Goal: Task Accomplishment & Management: Complete application form

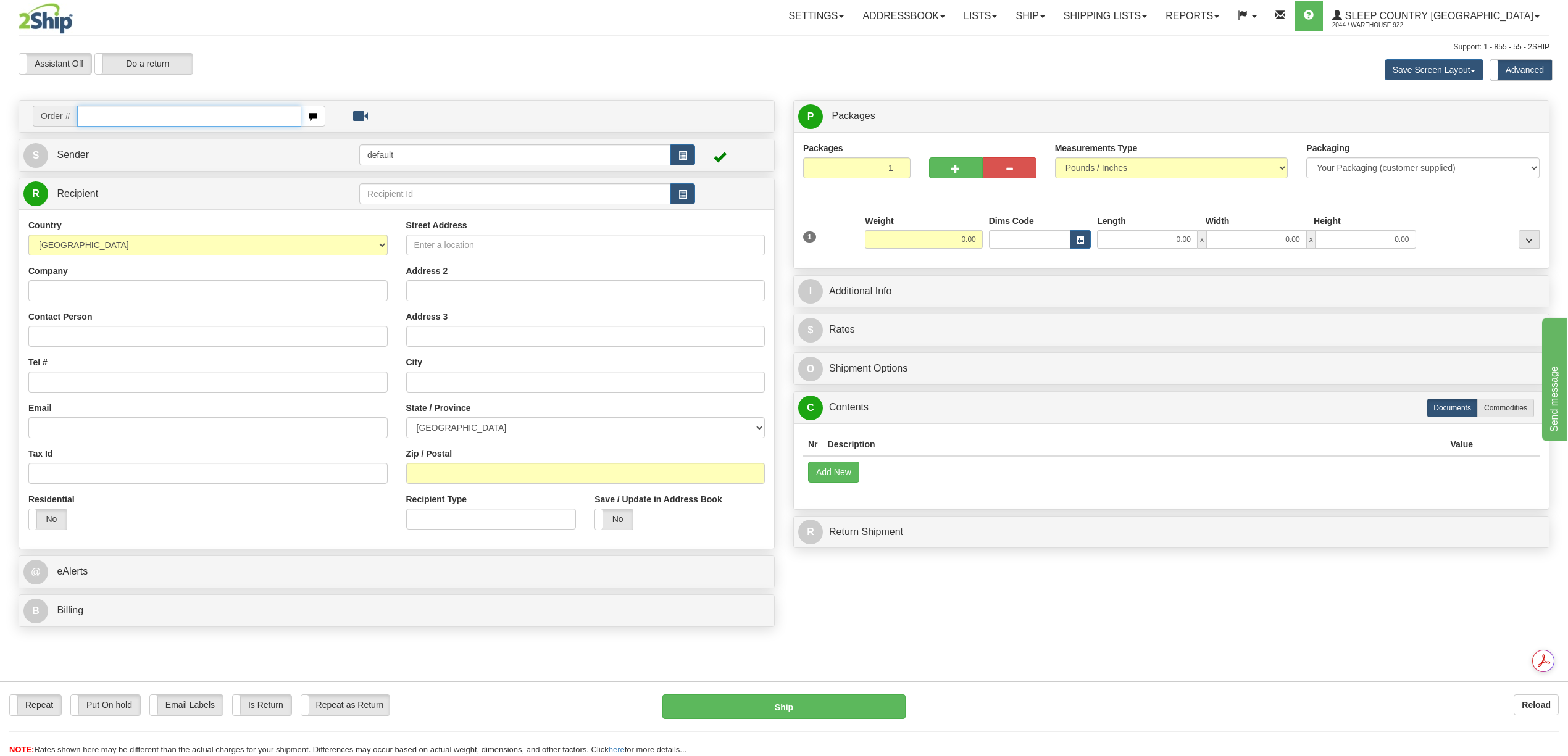
click at [122, 124] on input "text" at bounding box center [189, 116] width 224 height 21
paste input "9000I139925"
type input "9000I139925"
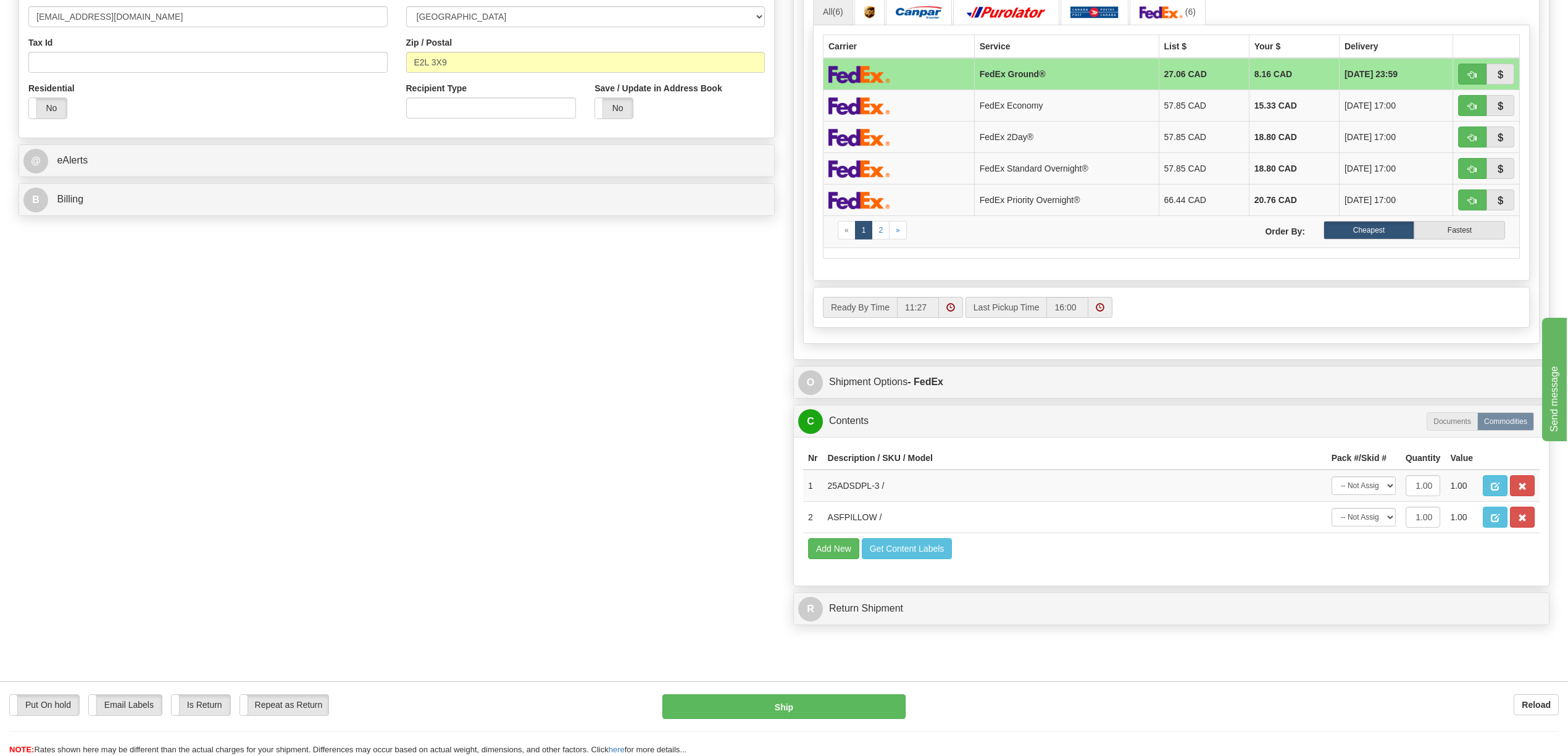
scroll to position [82, 0]
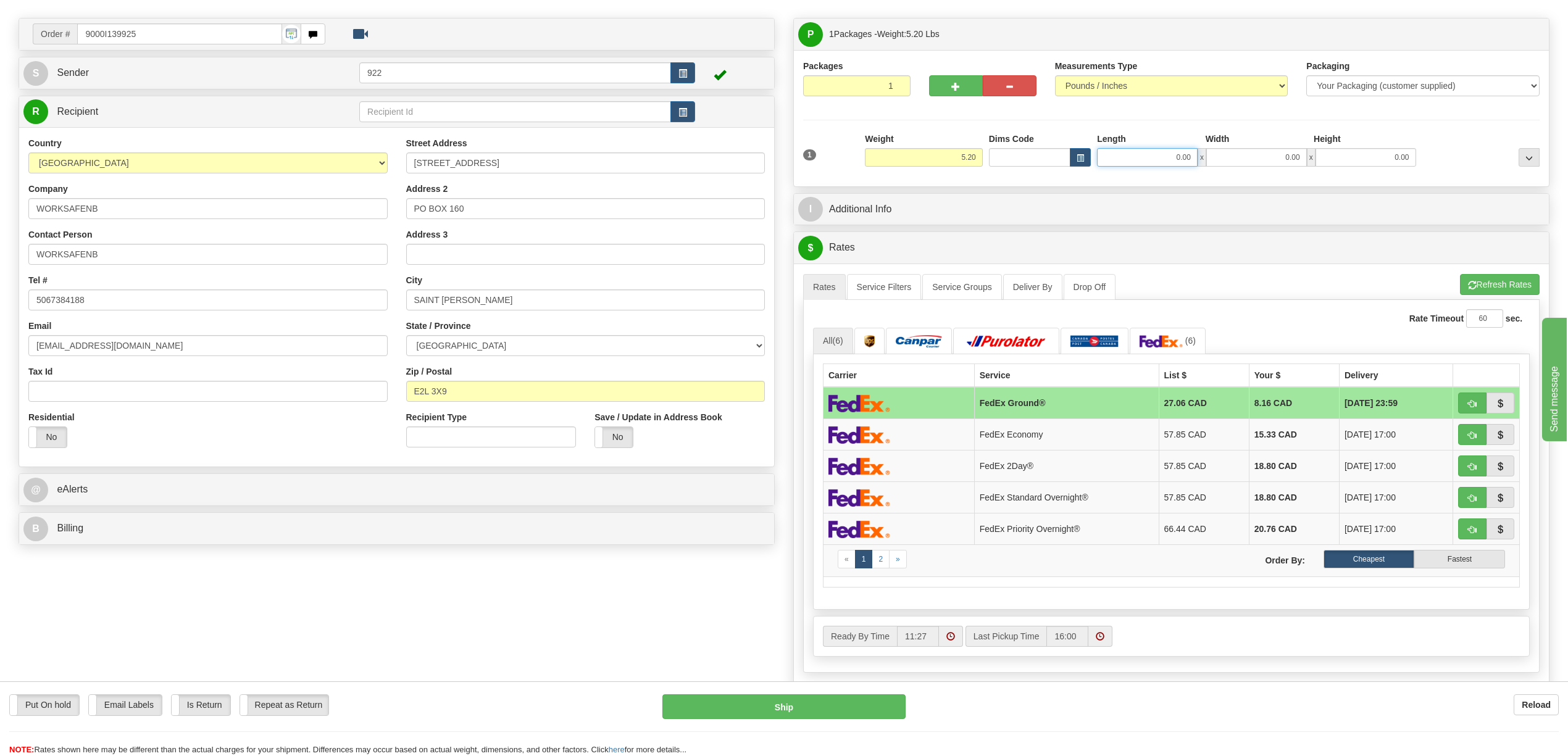
click at [1164, 154] on input "0.00" at bounding box center [1147, 156] width 101 height 18
type input "20.00"
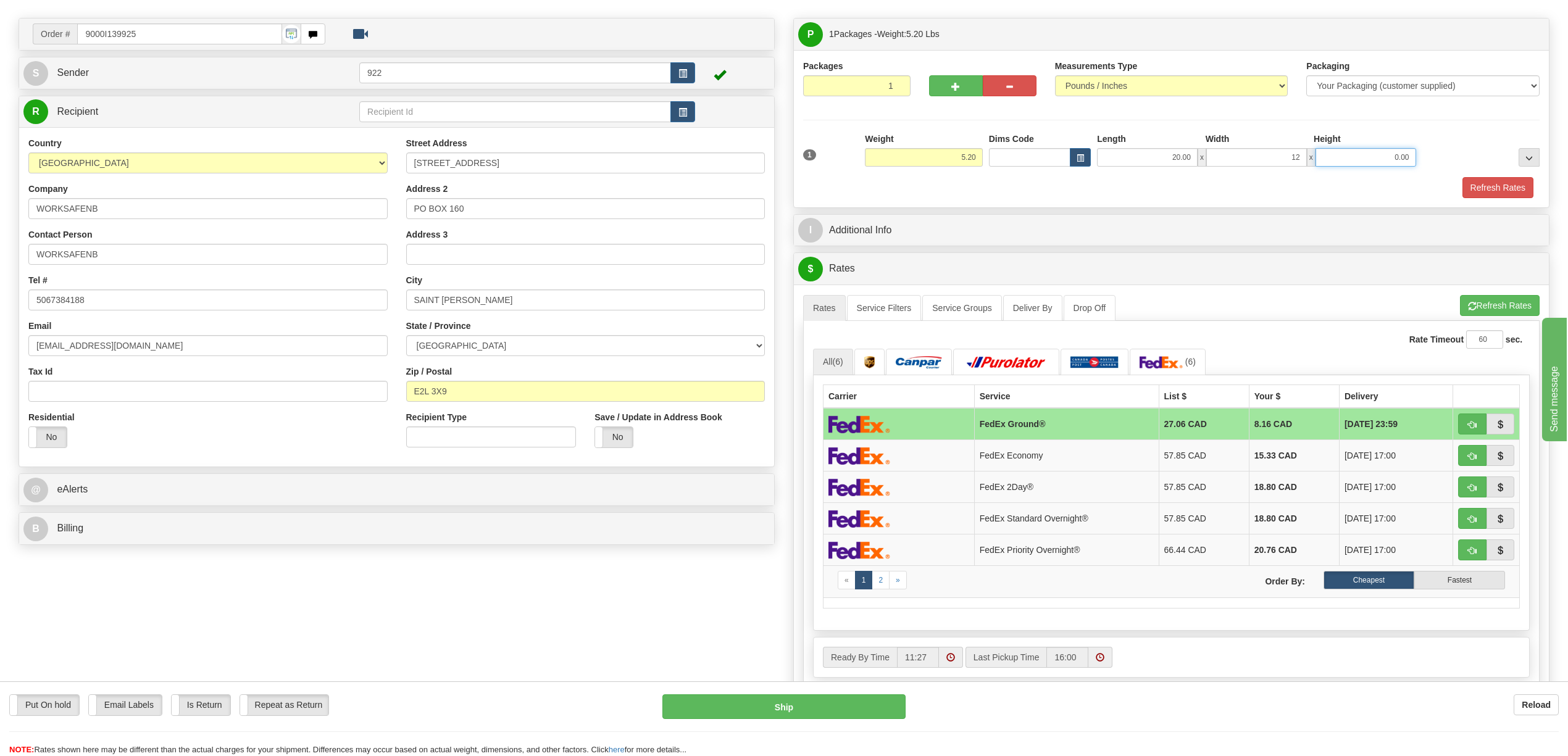
type input "12.00"
click at [1475, 191] on button "Refresh Rates" at bounding box center [1498, 188] width 71 height 21
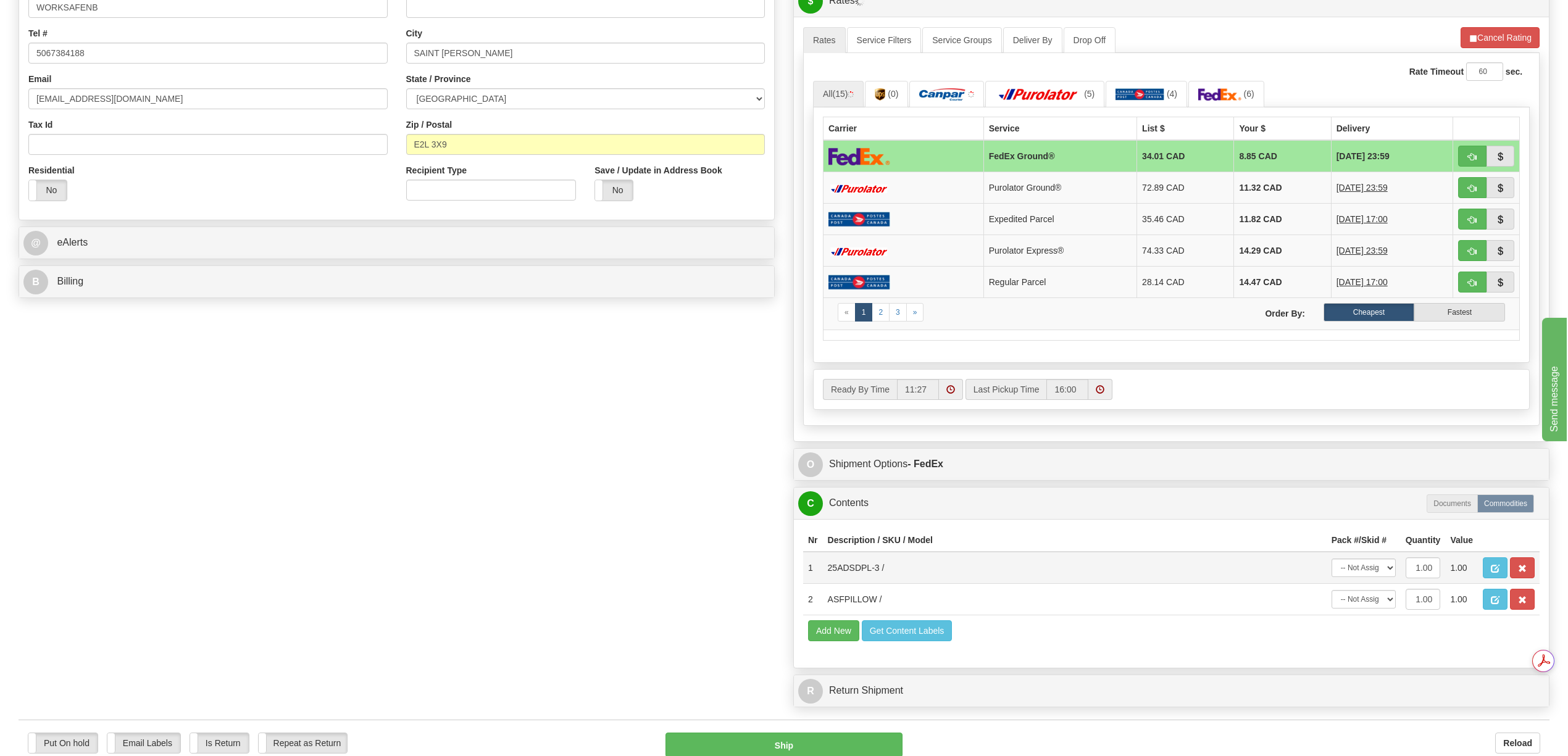
scroll to position [0, 0]
click at [1388, 577] on select "-- Not Assigned -- Package 1" at bounding box center [1364, 567] width 64 height 18
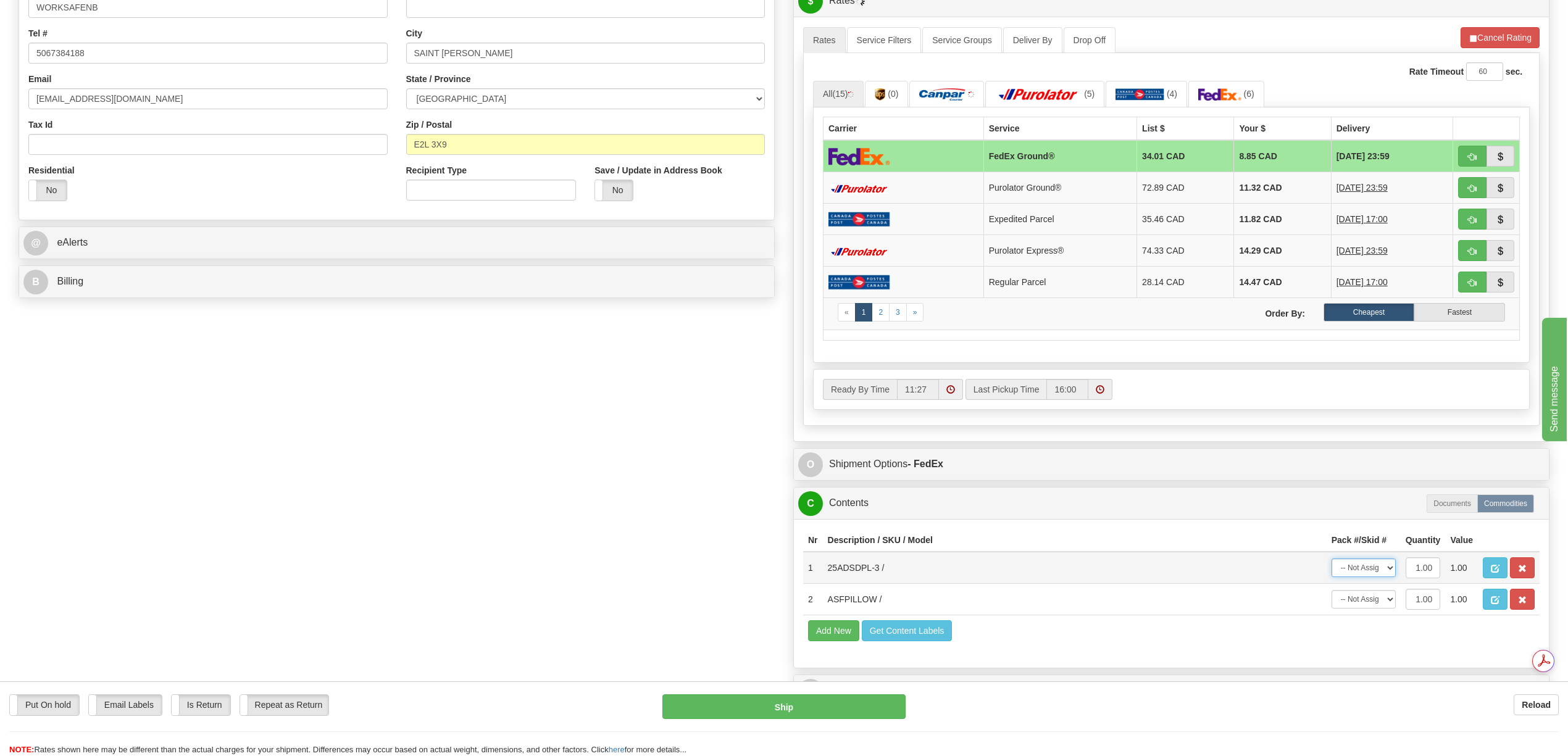
select select "0"
click at [1332, 577] on select "-- Not Assigned -- Package 1" at bounding box center [1364, 567] width 64 height 18
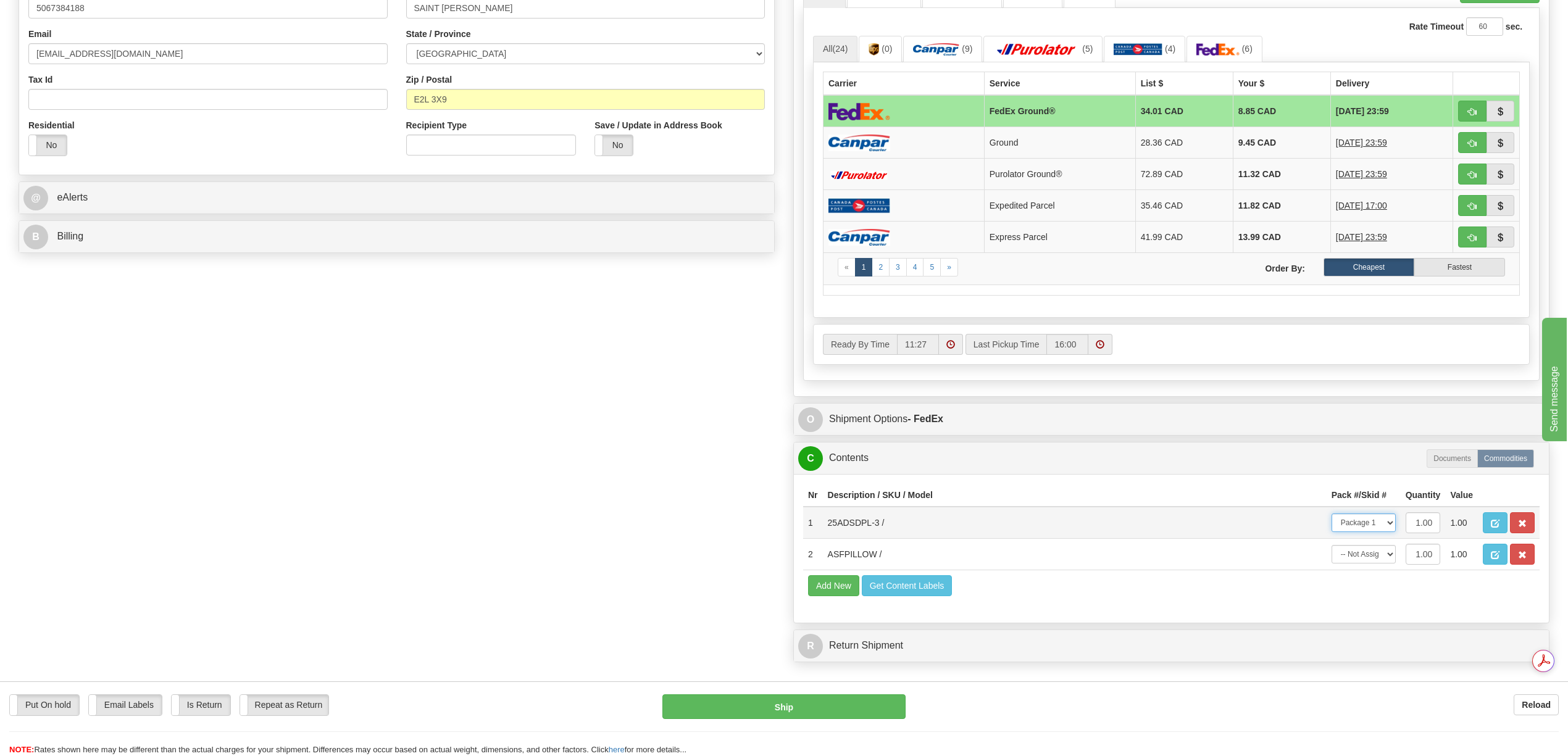
scroll to position [493, 0]
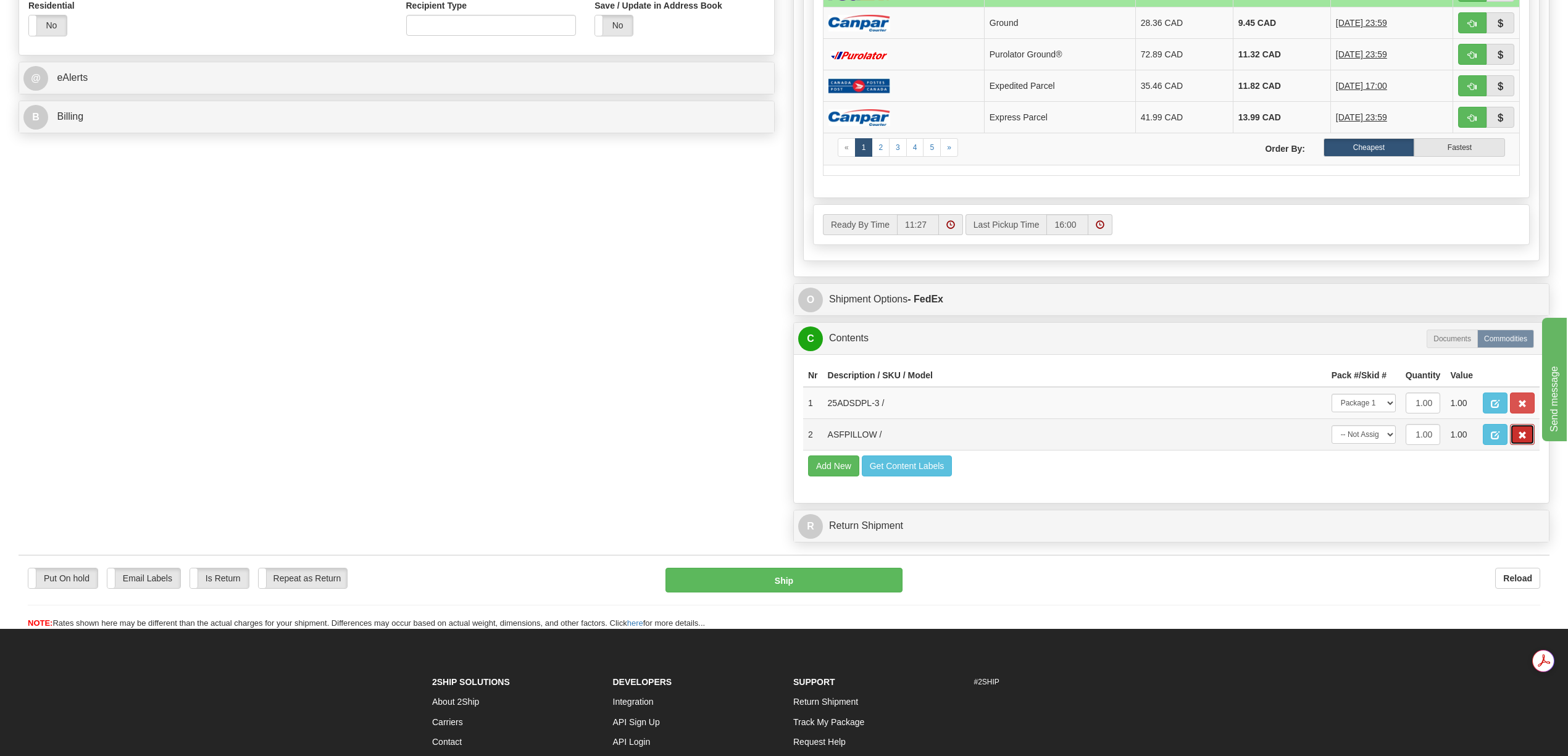
click at [1526, 445] on button "button" at bounding box center [1522, 434] width 25 height 21
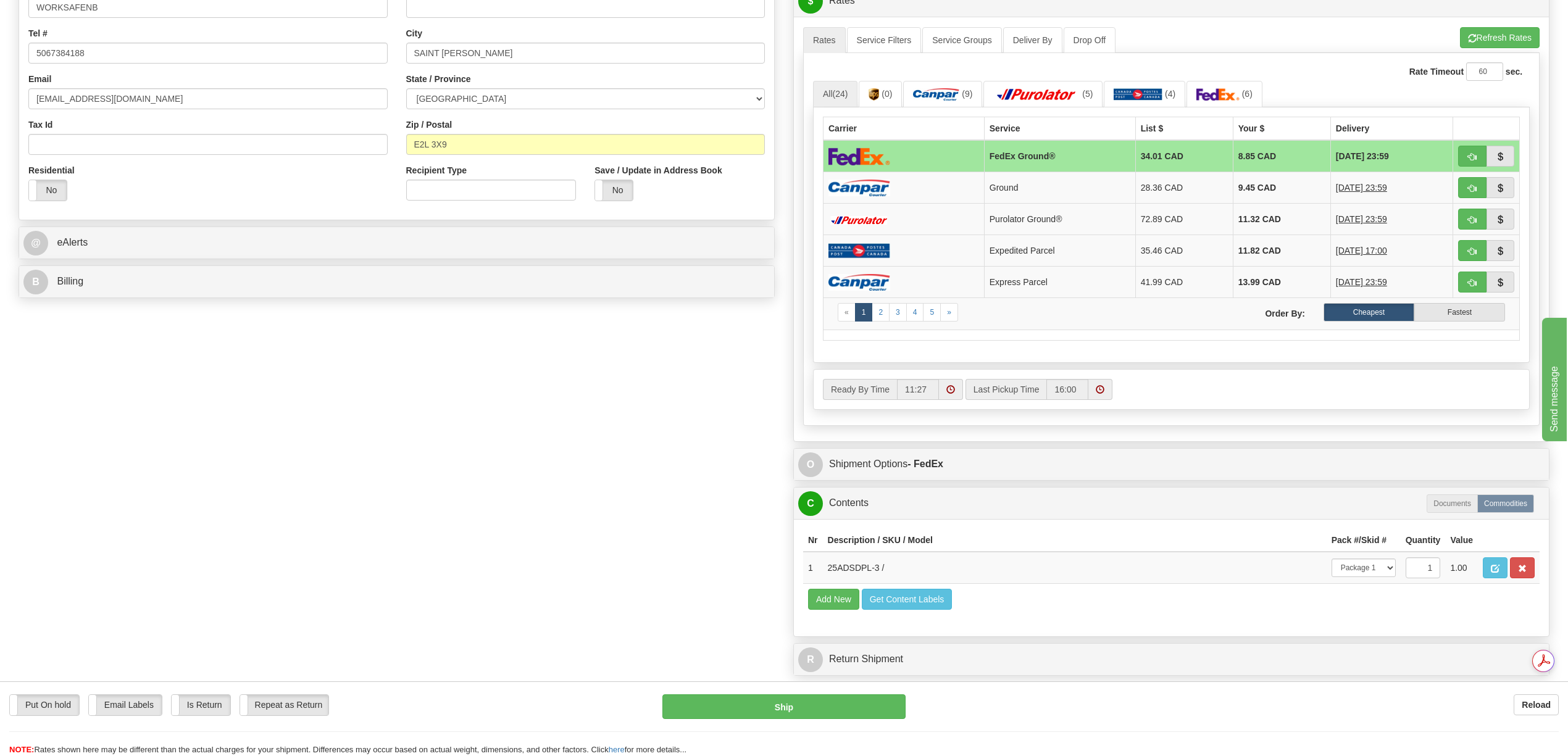
scroll to position [0, 0]
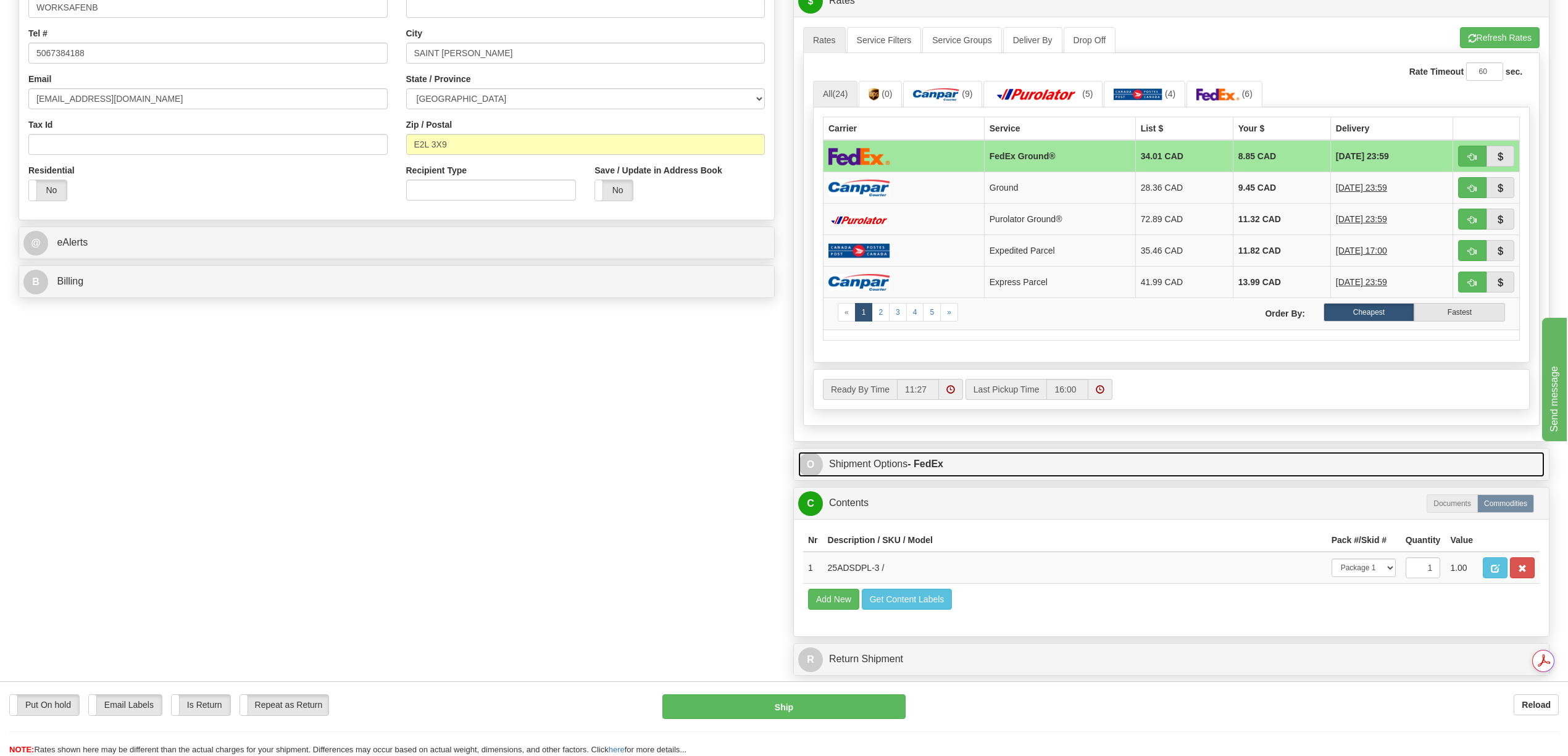
click at [865, 474] on link "O Shipment Options - FedEx" at bounding box center [1171, 465] width 746 height 26
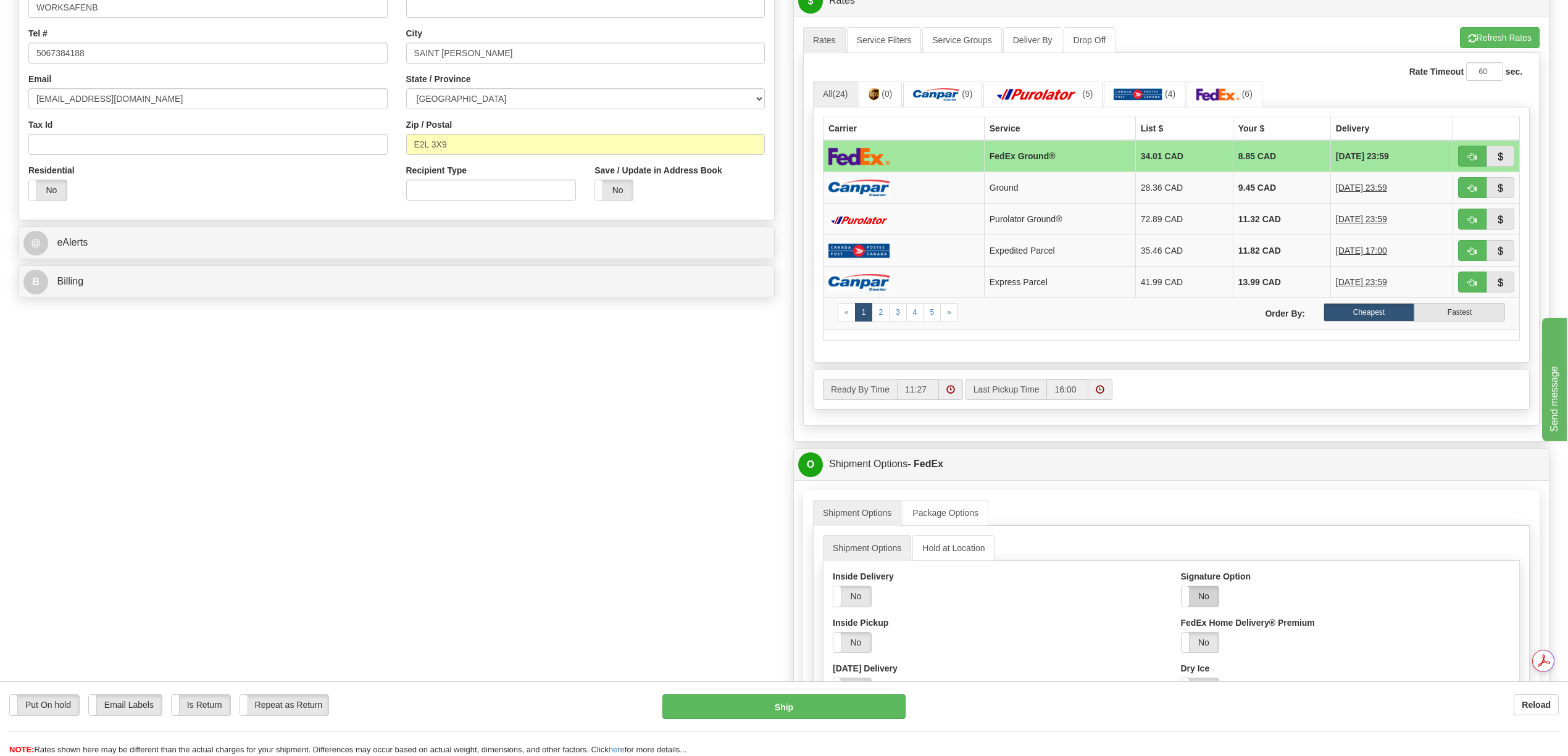
click at [1202, 606] on label "No" at bounding box center [1200, 596] width 38 height 21
drag, startPoint x: 1332, startPoint y: 649, endPoint x: 1314, endPoint y: 656, distance: 19.3
click at [1332, 650] on select "Adult Direct Indirect No Signature Required Service Default" at bounding box center [1258, 642] width 156 height 21
select select "2"
click at [1181, 642] on select "Adult Direct Indirect No Signature Required Service Default" at bounding box center [1258, 642] width 156 height 21
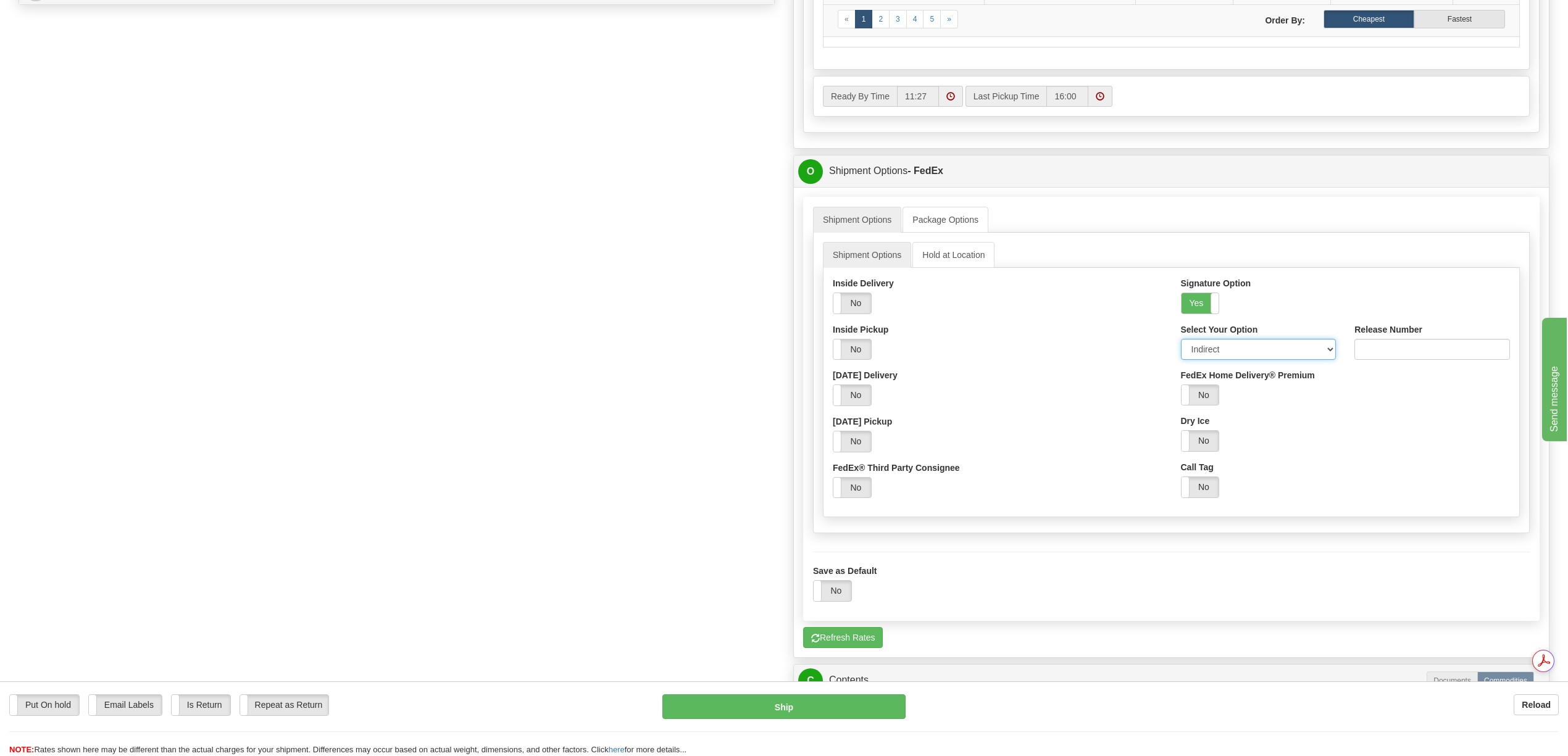
scroll to position [822, 0]
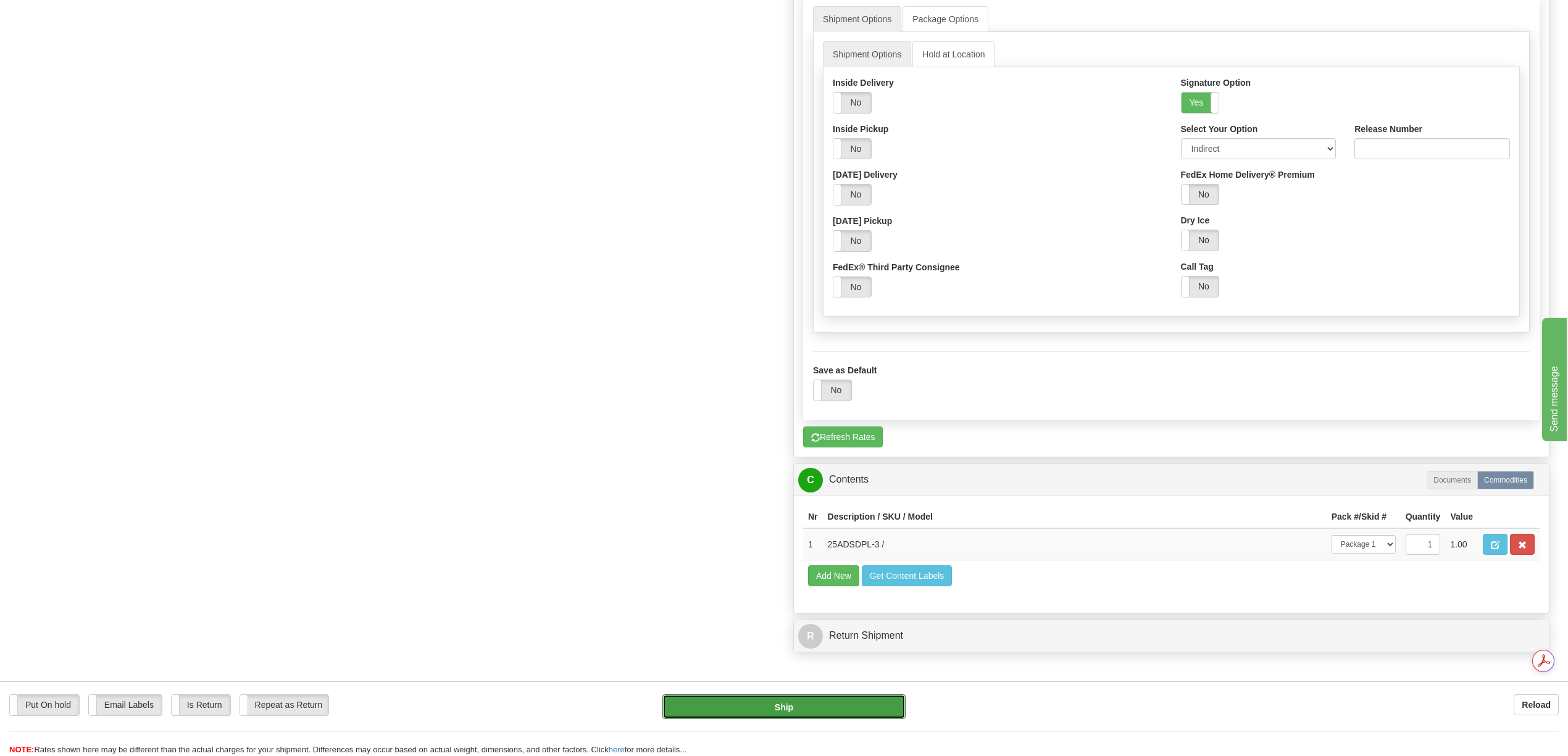
click at [842, 708] on button "Ship" at bounding box center [784, 706] width 243 height 25
type input "92"
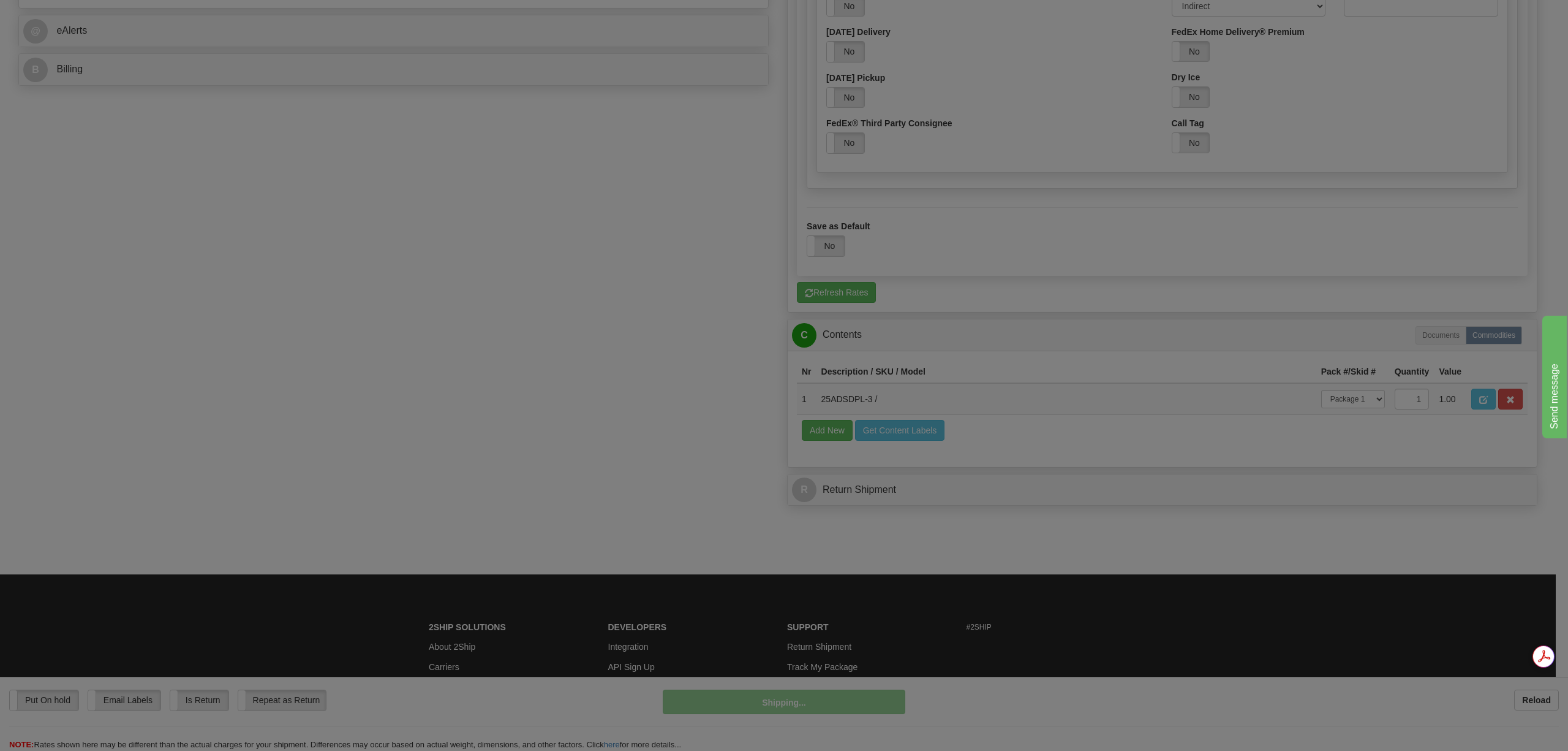
scroll to position [389, 0]
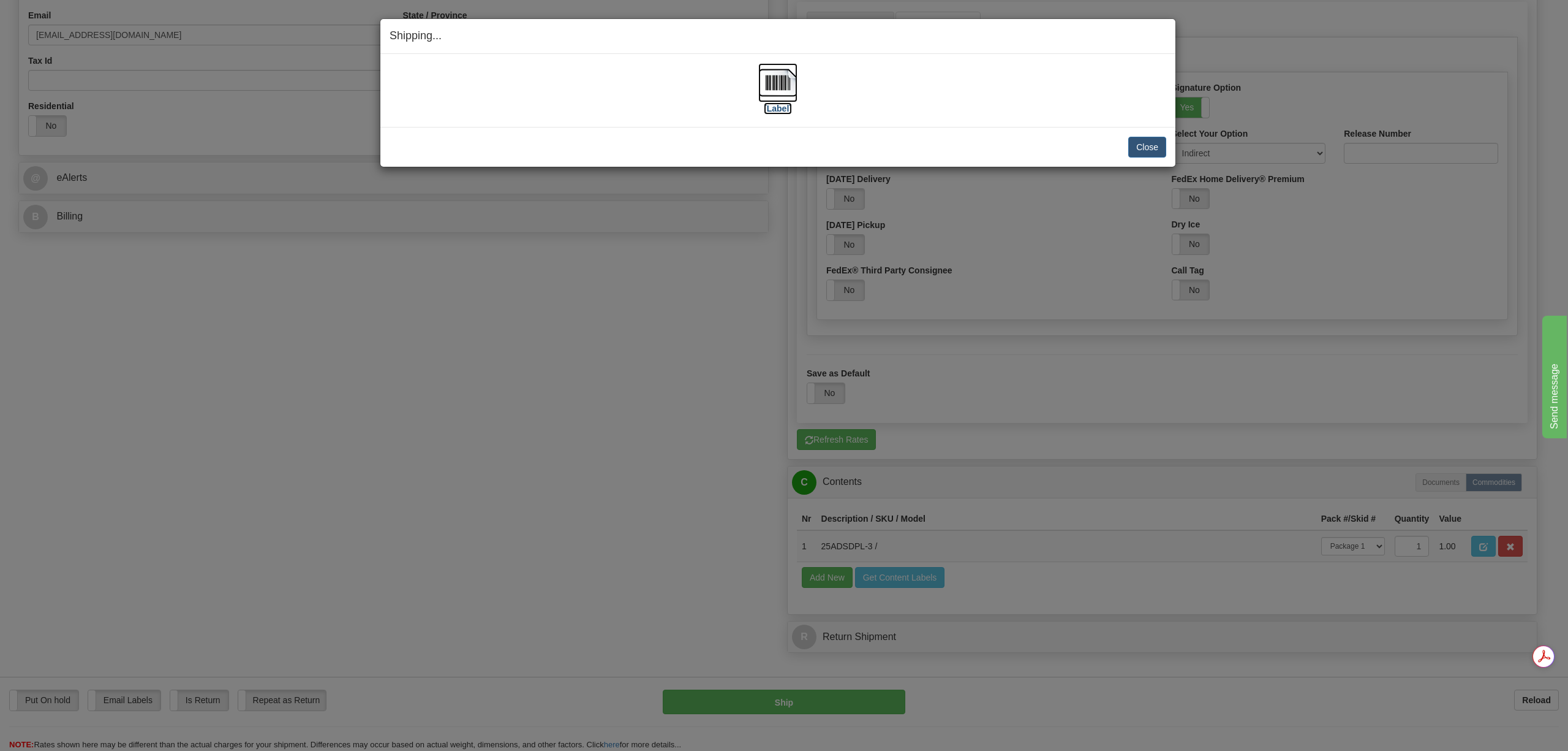
click at [780, 88] on img at bounding box center [778, 82] width 39 height 39
click at [1134, 150] on button "Close" at bounding box center [1147, 147] width 38 height 21
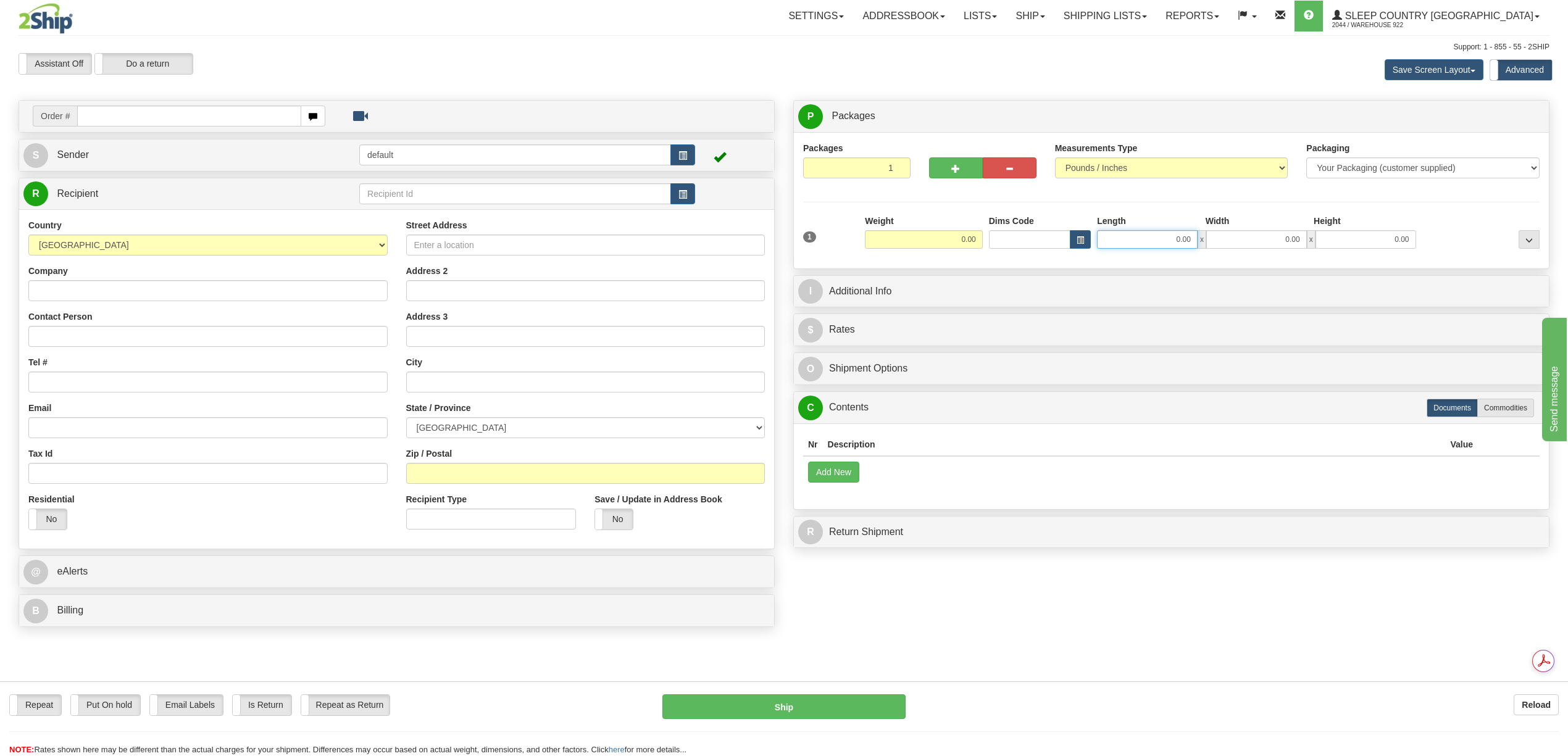
click at [1183, 240] on input "0.00" at bounding box center [1147, 239] width 101 height 18
type input "24.00"
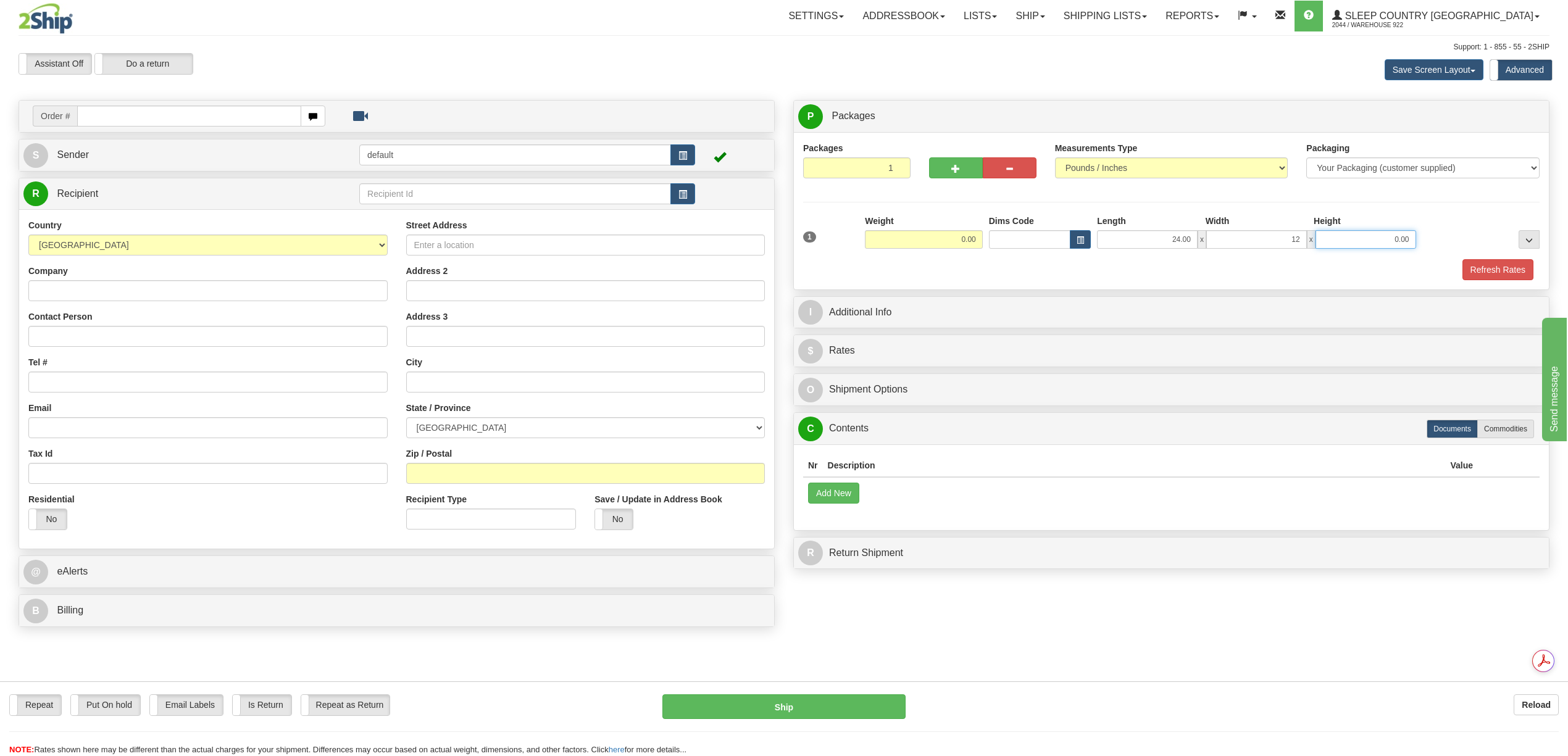
type input "12.00"
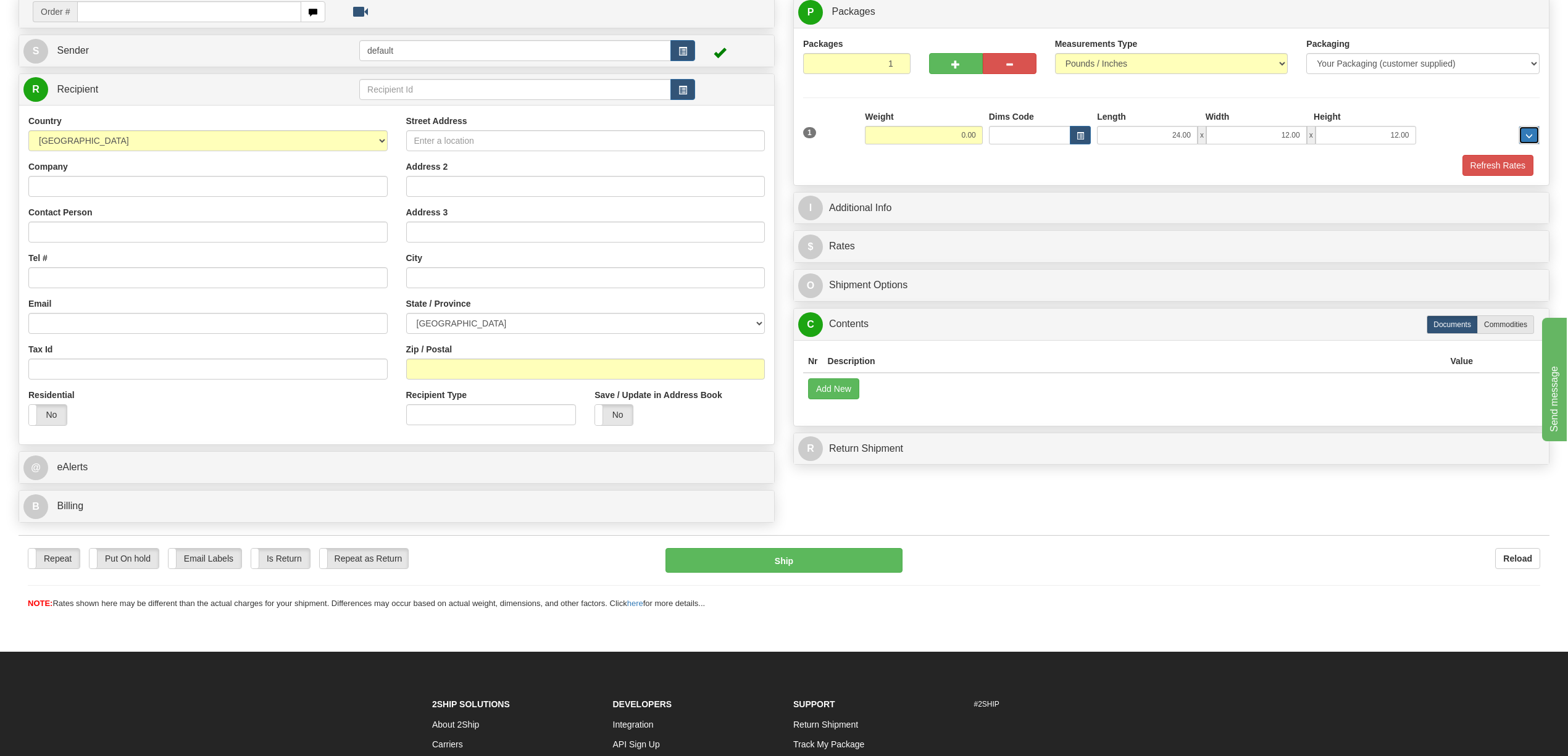
scroll to position [91, 0]
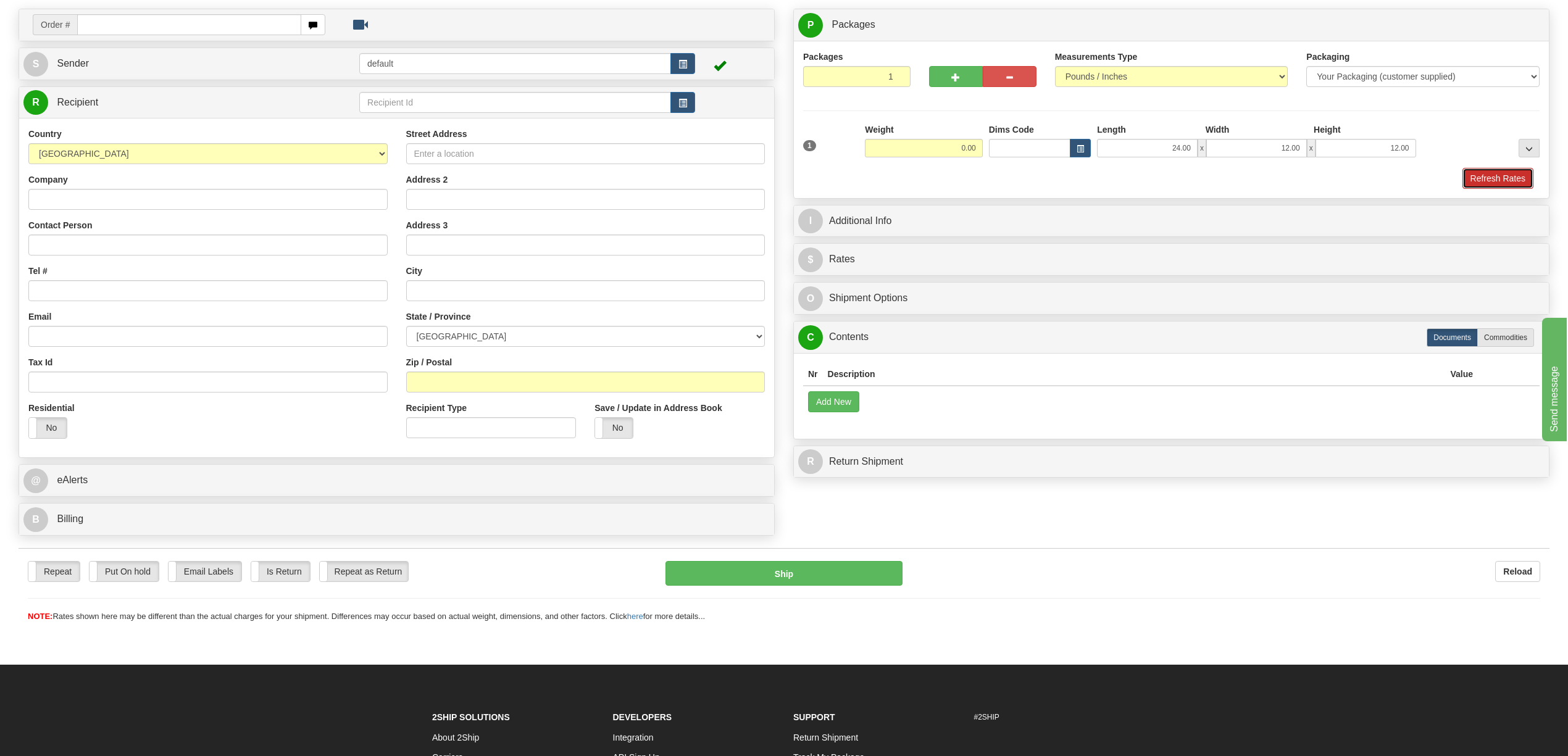
click at [1484, 174] on button "Refresh Rates" at bounding box center [1498, 178] width 71 height 21
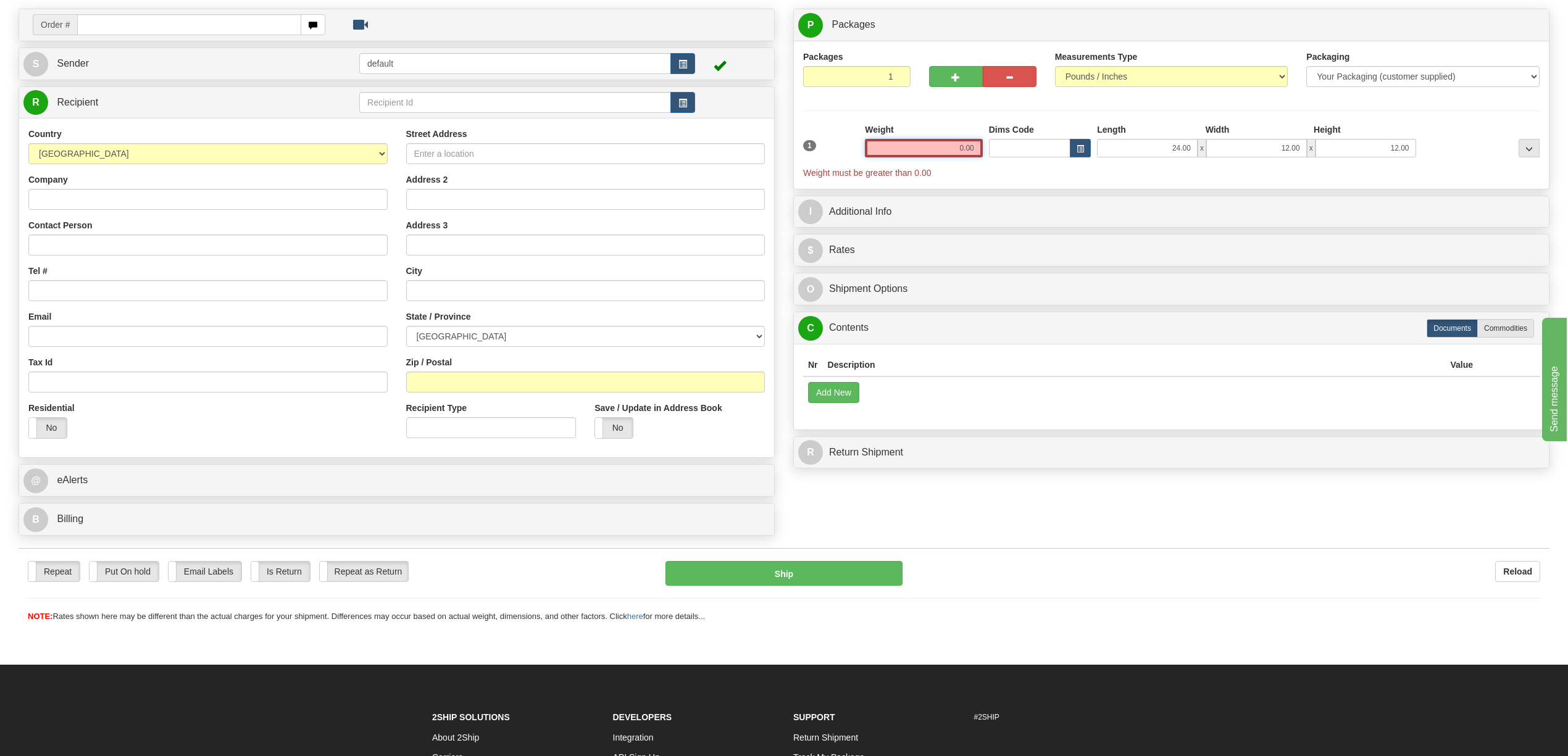
click at [976, 151] on input "0.00" at bounding box center [924, 148] width 118 height 18
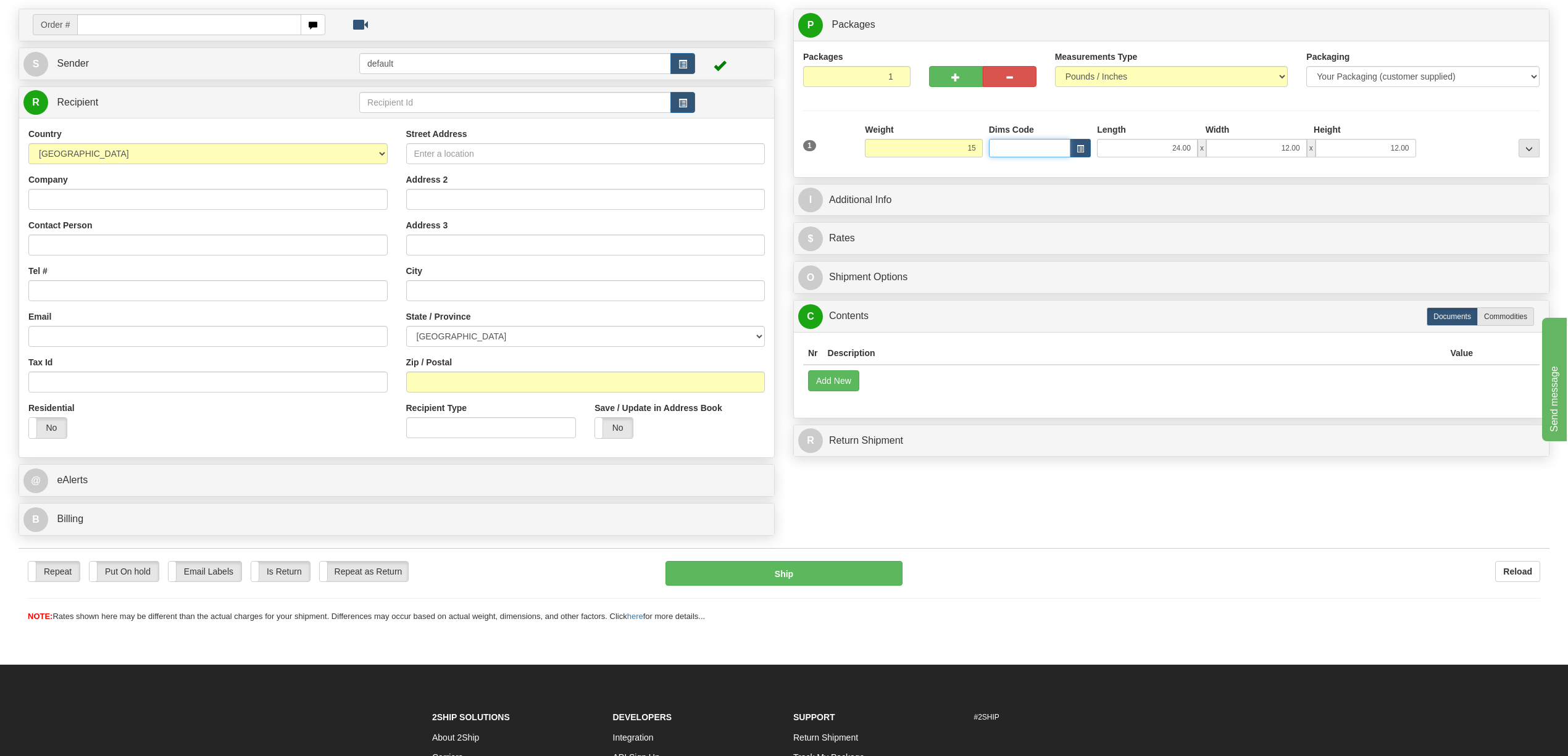
type input "15.00"
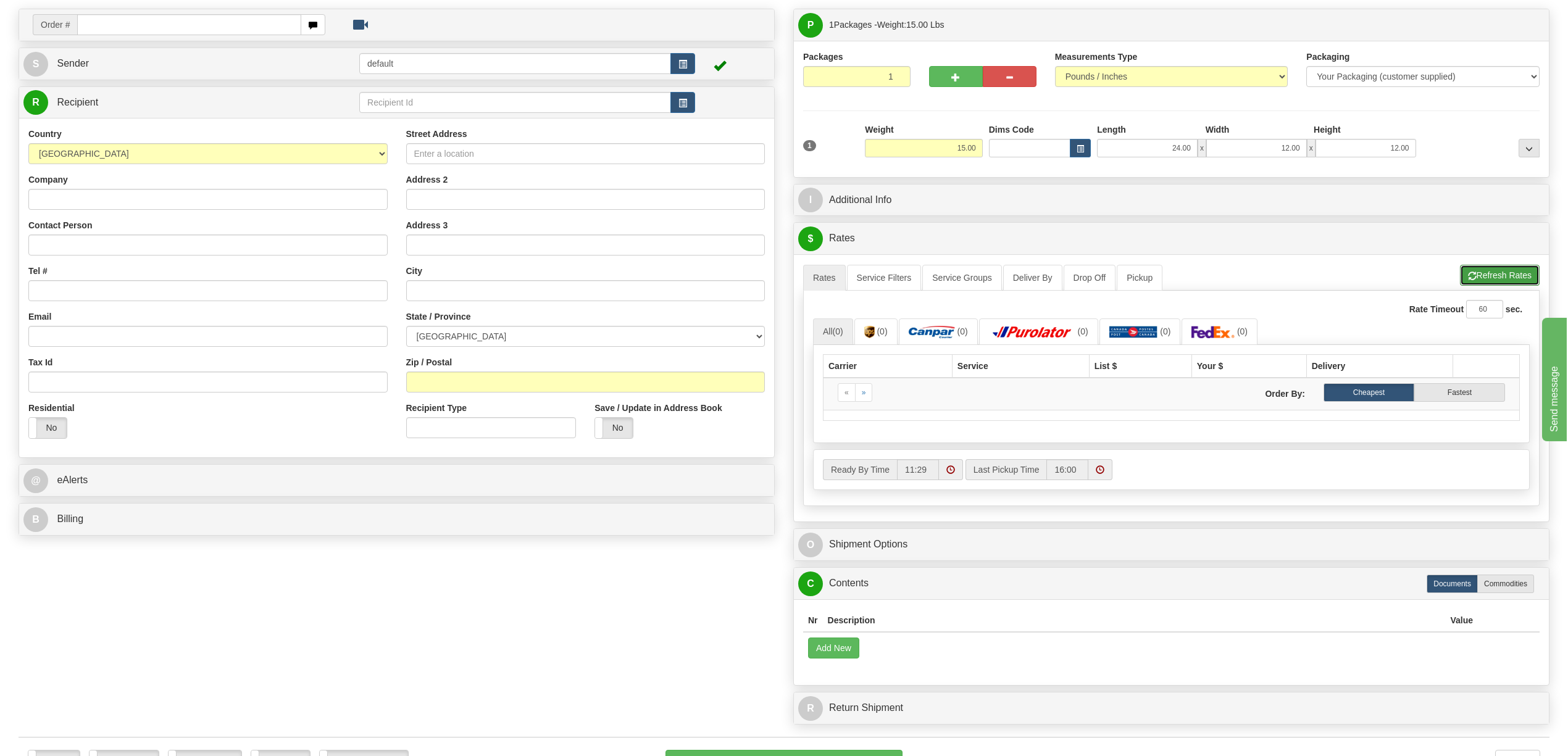
click at [1468, 280] on span "button" at bounding box center [1472, 276] width 9 height 8
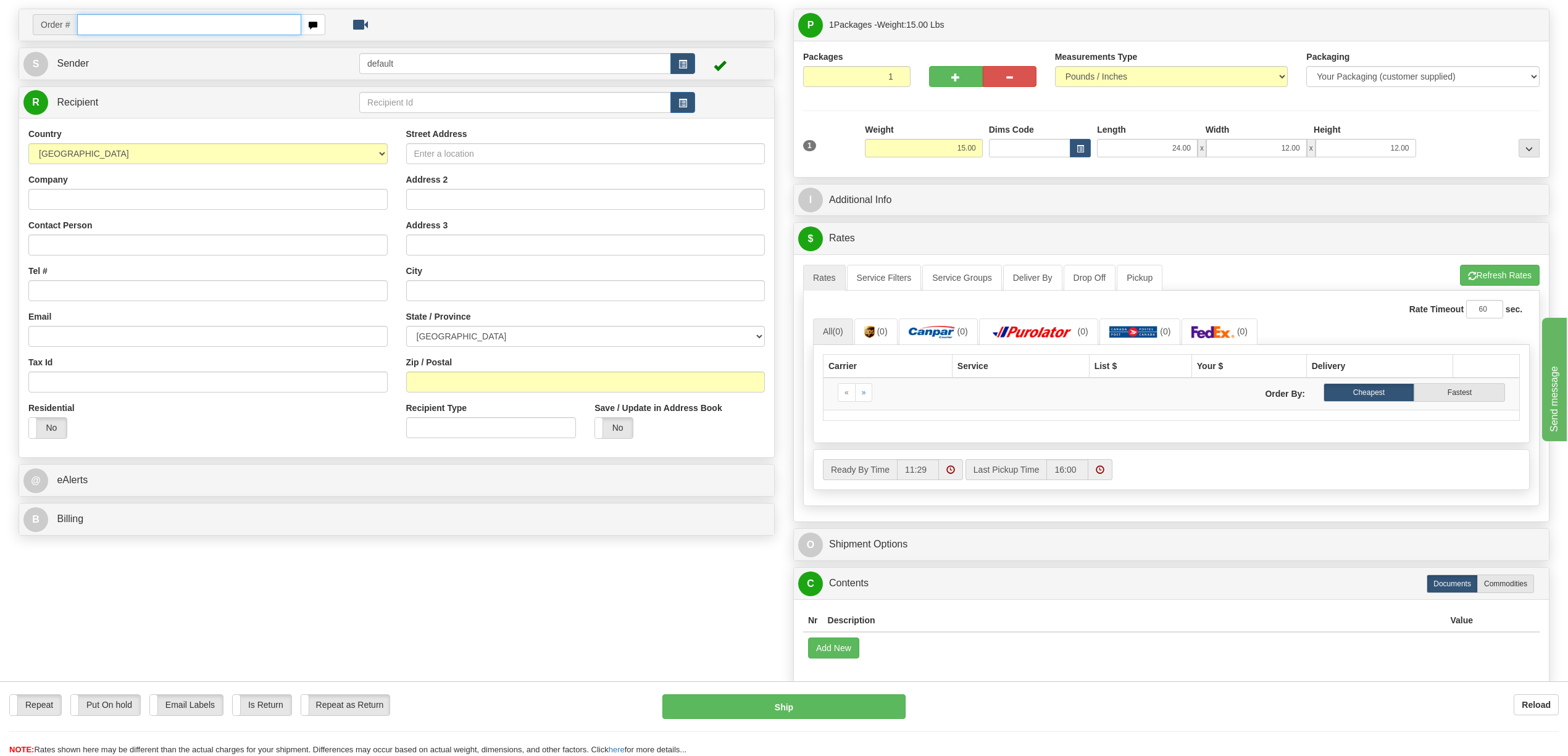
click at [151, 22] on input "text" at bounding box center [189, 25] width 224 height 21
click at [118, 25] on input "text" at bounding box center [189, 25] width 224 height 21
paste input "9000I147125"
type input "9000I147125"
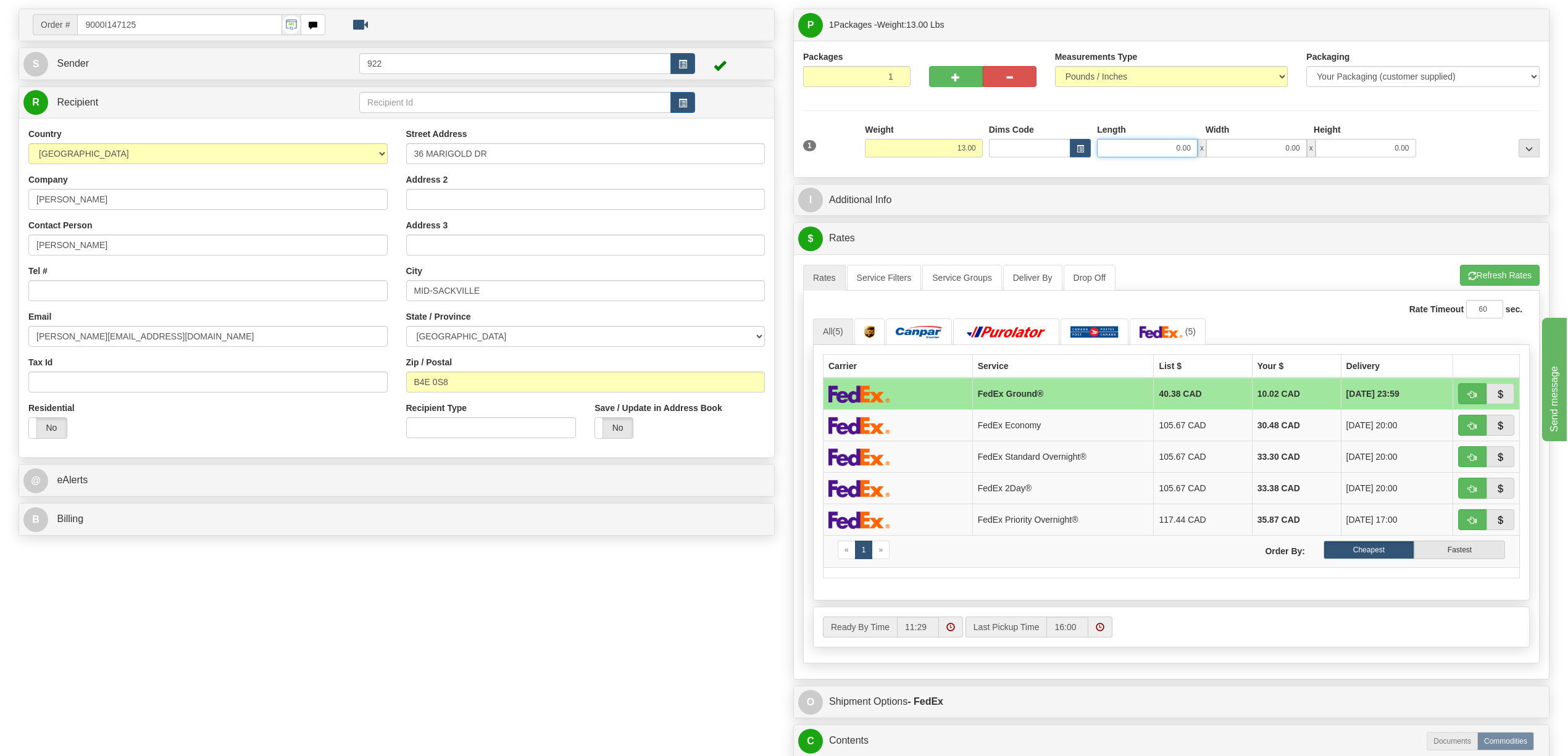
click at [1177, 151] on input "0.00" at bounding box center [1147, 148] width 101 height 18
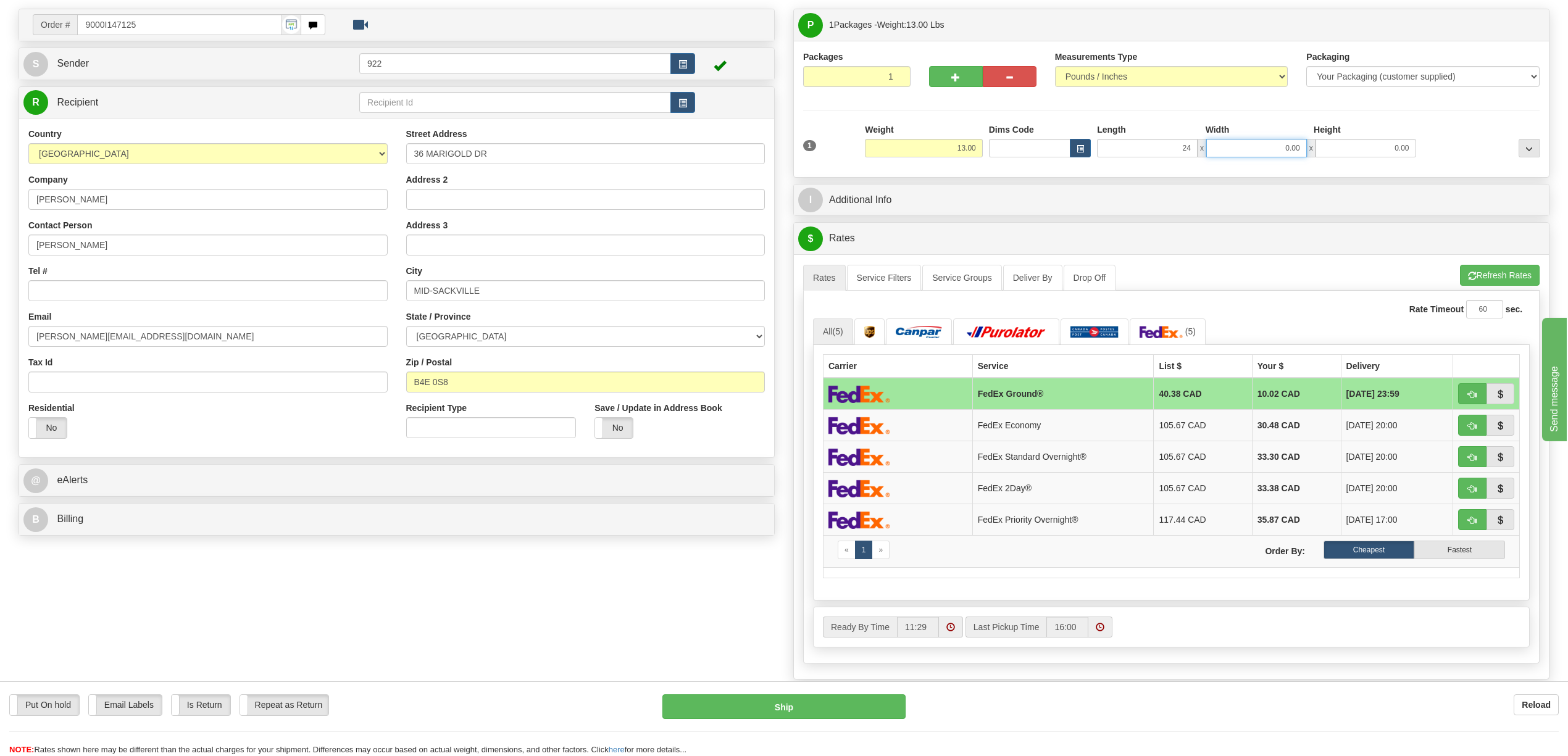
type input "24.00"
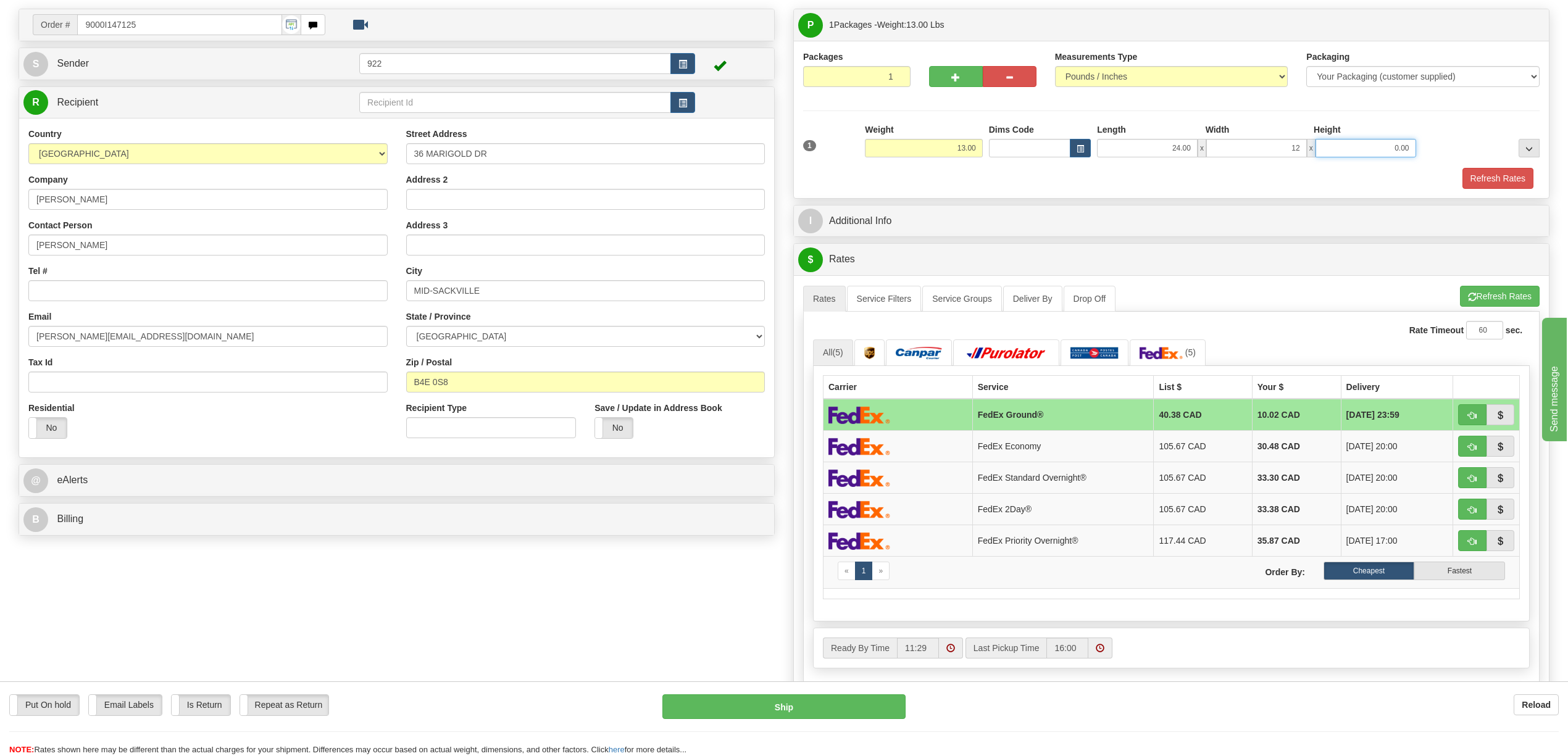
type input "12.00"
click at [1496, 176] on button "Refresh Rates" at bounding box center [1498, 178] width 71 height 21
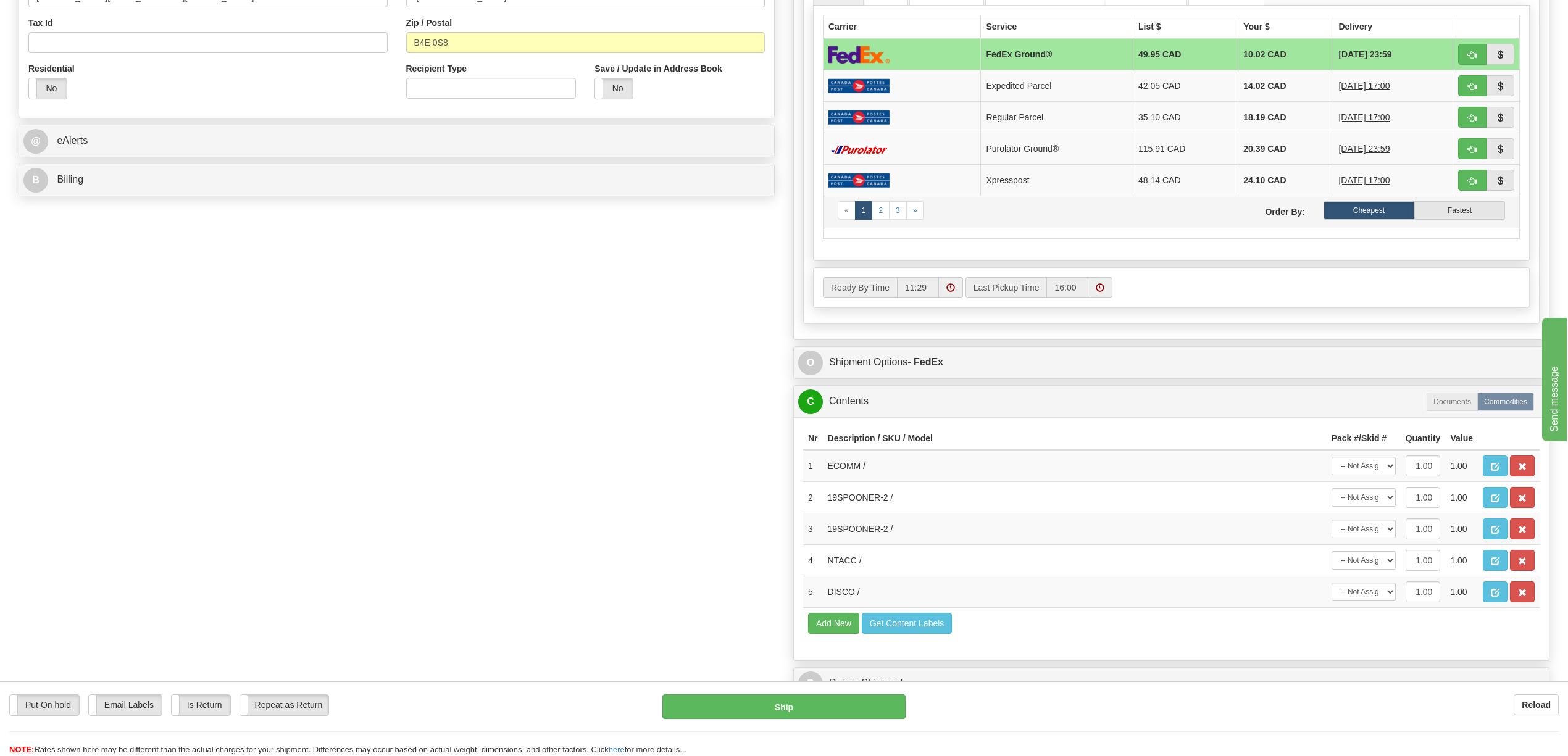
scroll to position [502, 0]
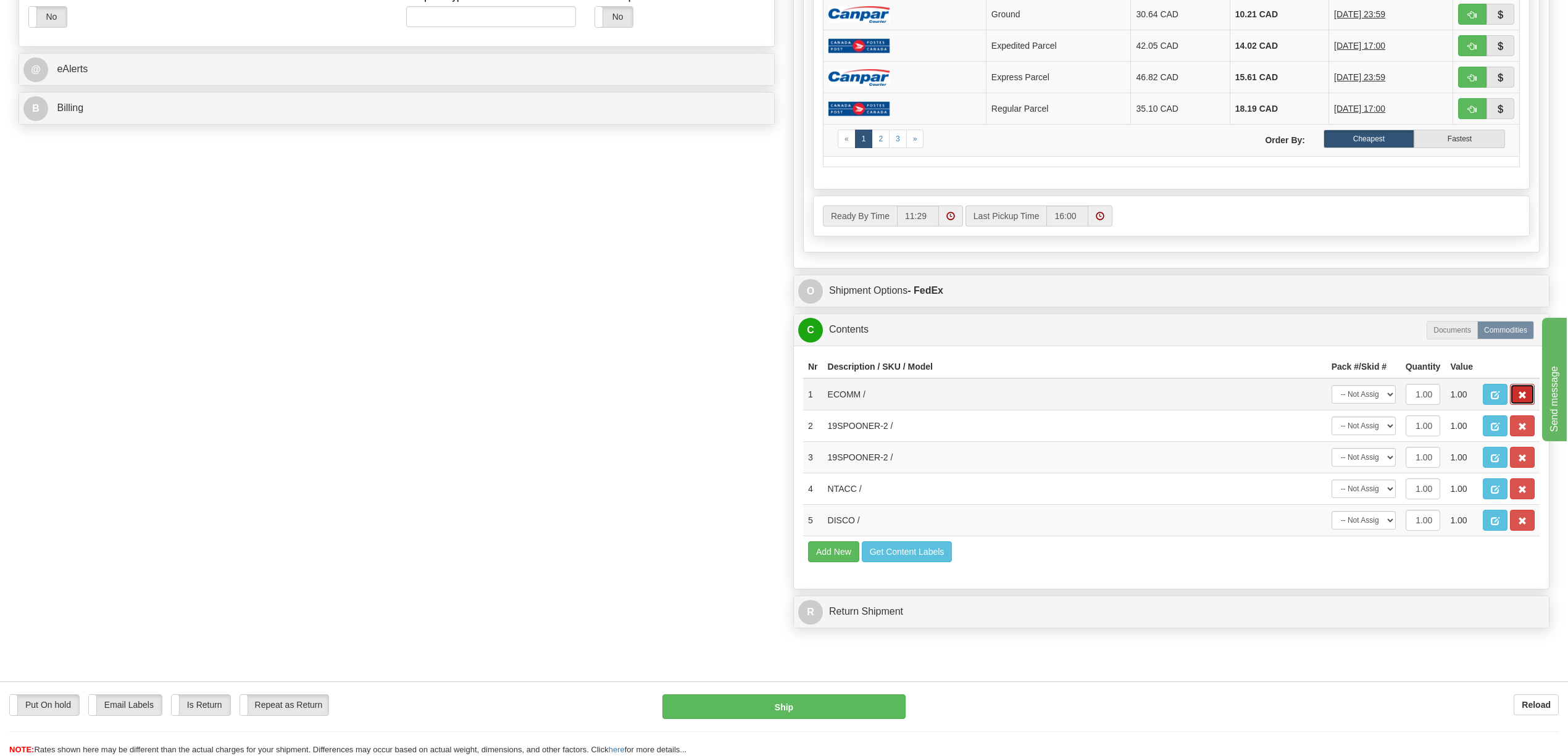
click at [1522, 399] on span "button" at bounding box center [1522, 395] width 9 height 8
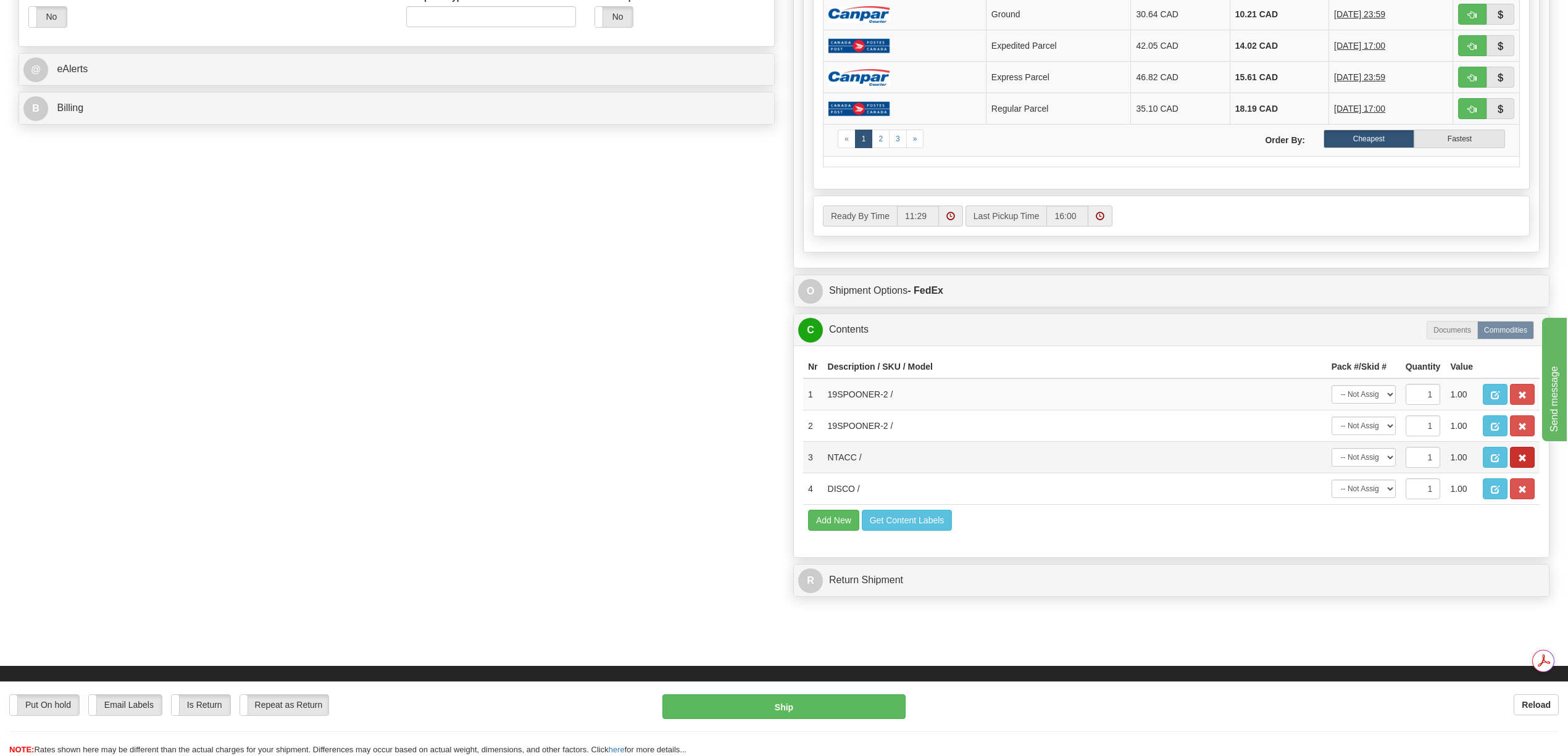
scroll to position [0, 0]
click at [1524, 462] on span "button" at bounding box center [1522, 458] width 9 height 8
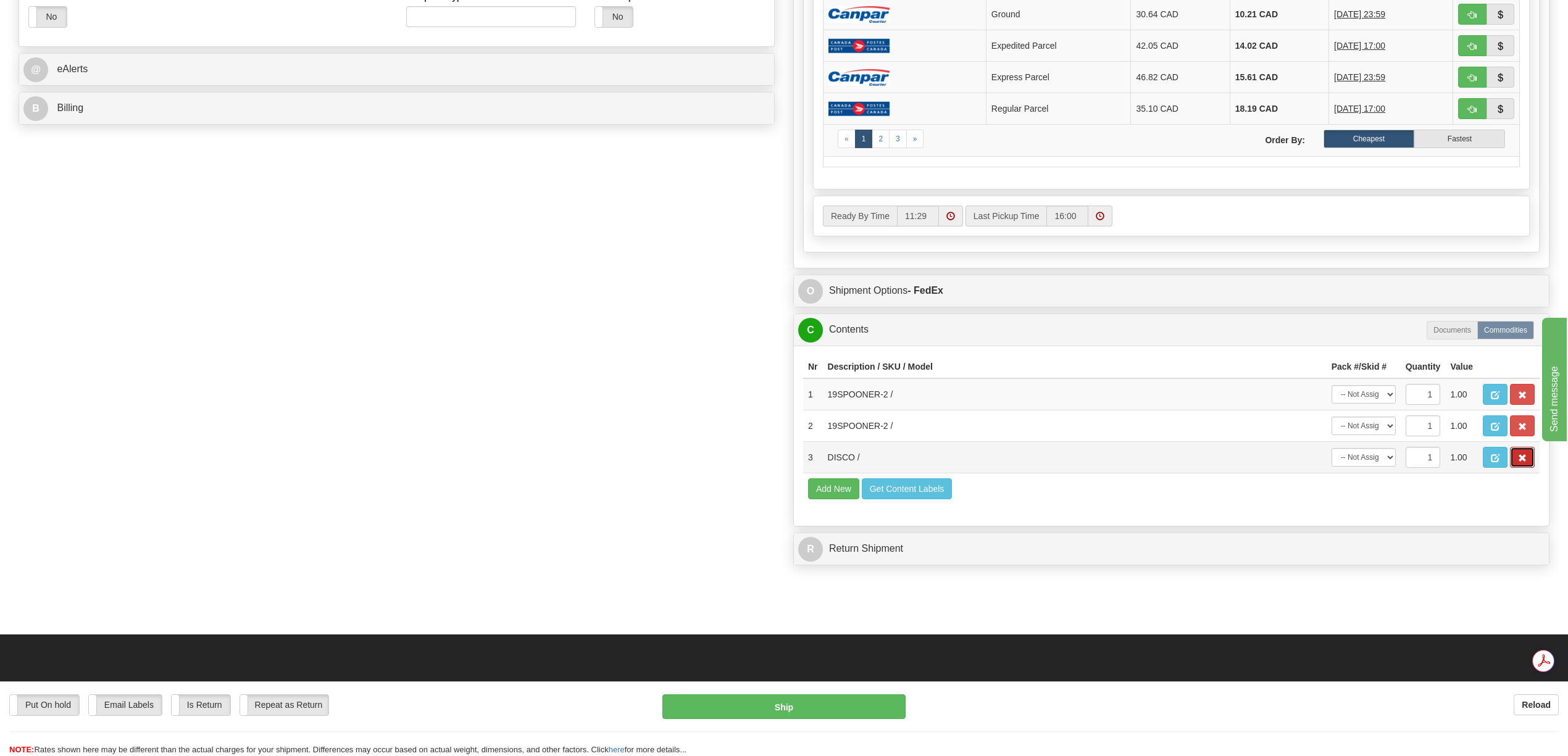
click at [1525, 462] on span "button" at bounding box center [1522, 458] width 9 height 8
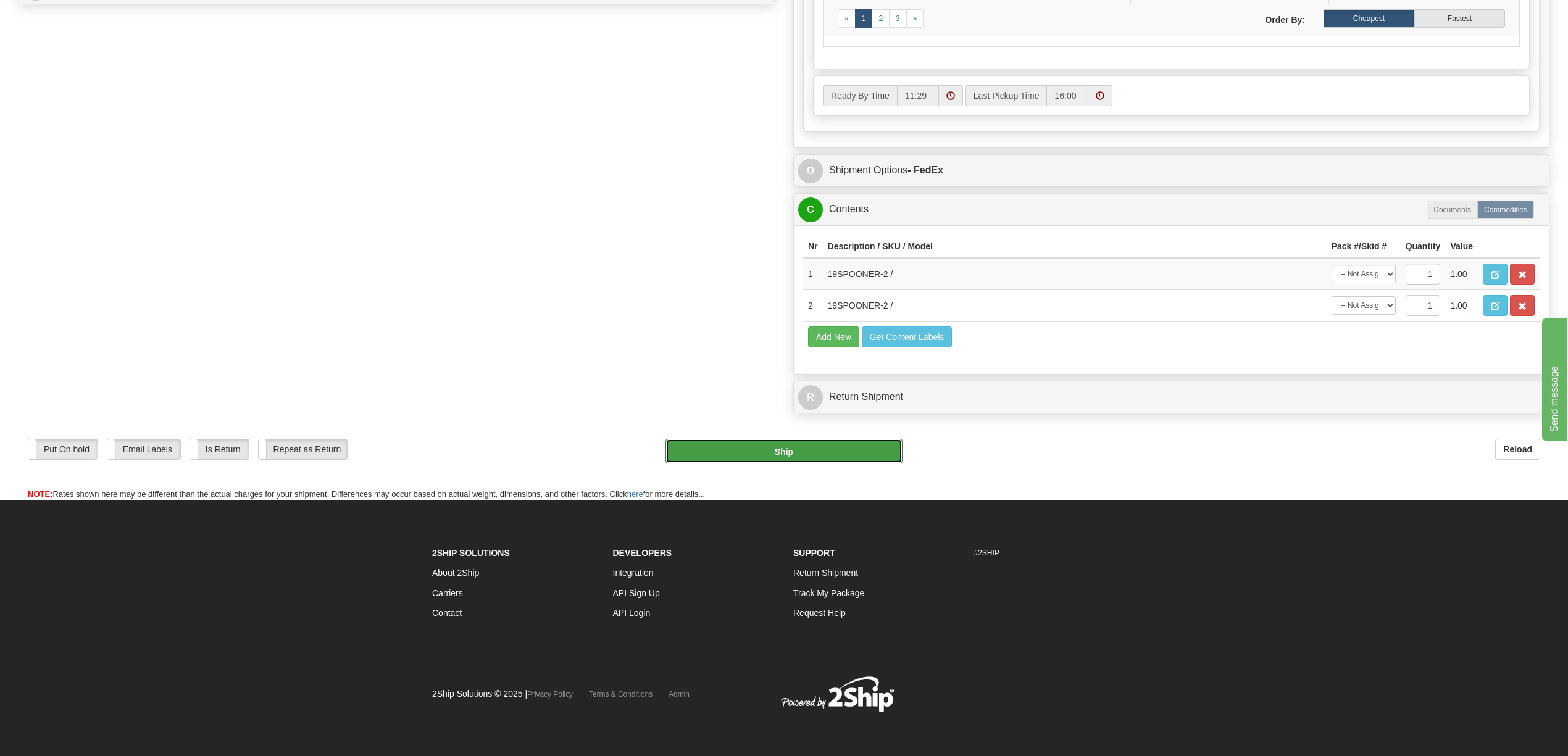
click at [857, 461] on button "Ship" at bounding box center [784, 450] width 236 height 25
type input "92"
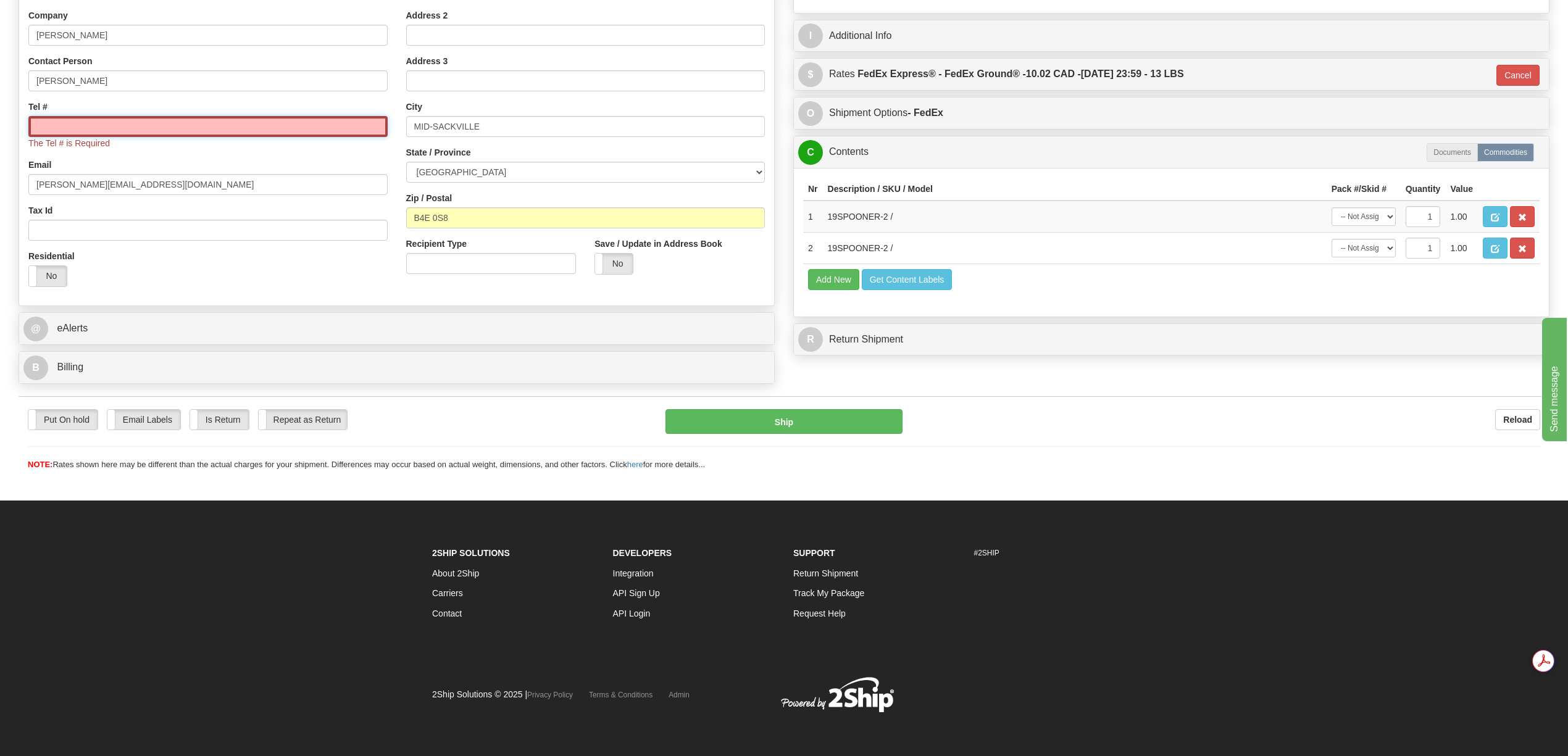
click at [94, 134] on input "Tel #" at bounding box center [208, 126] width 359 height 21
paste input "902 488-6818"
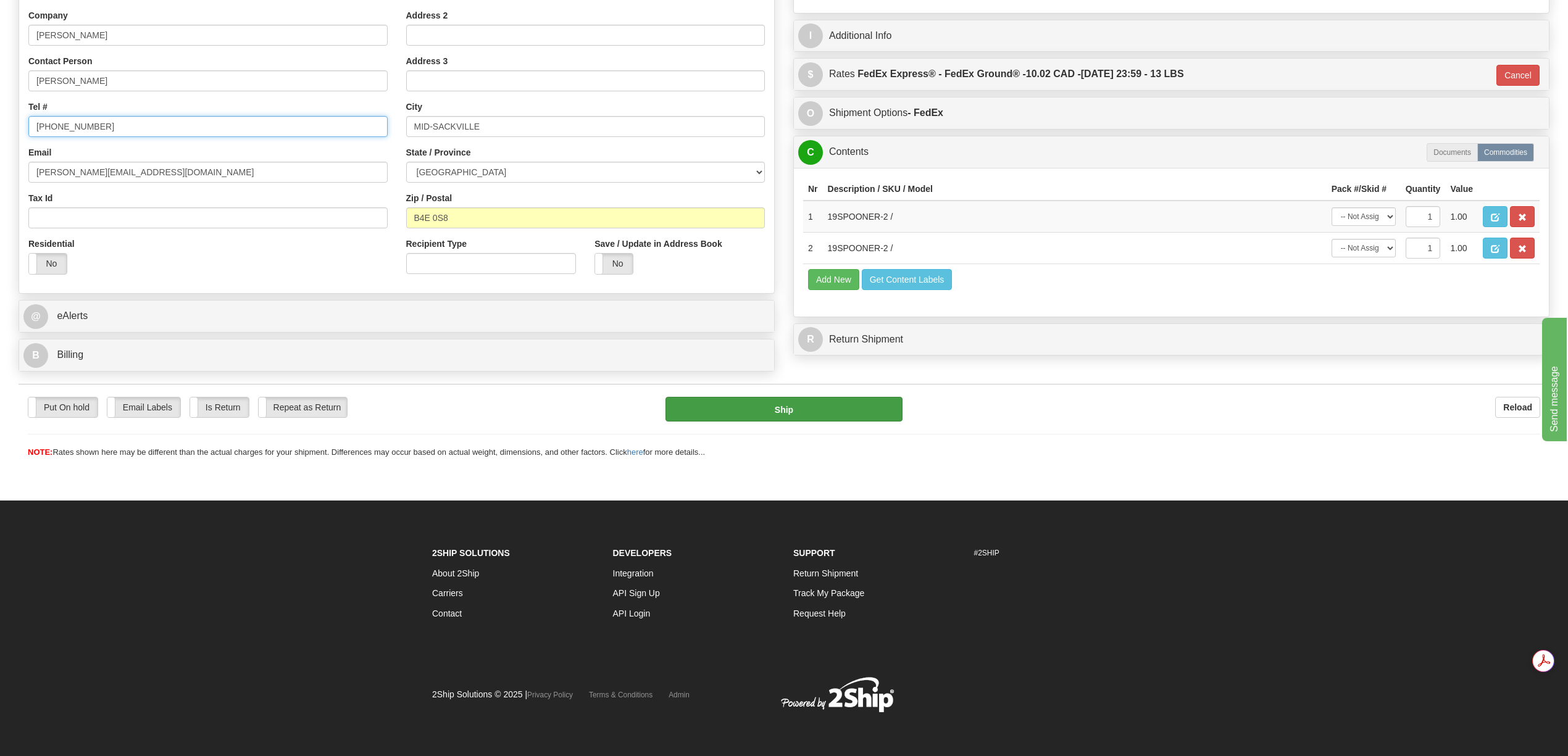
type input "902 488-6818"
click at [843, 422] on button "Ship" at bounding box center [784, 409] width 236 height 25
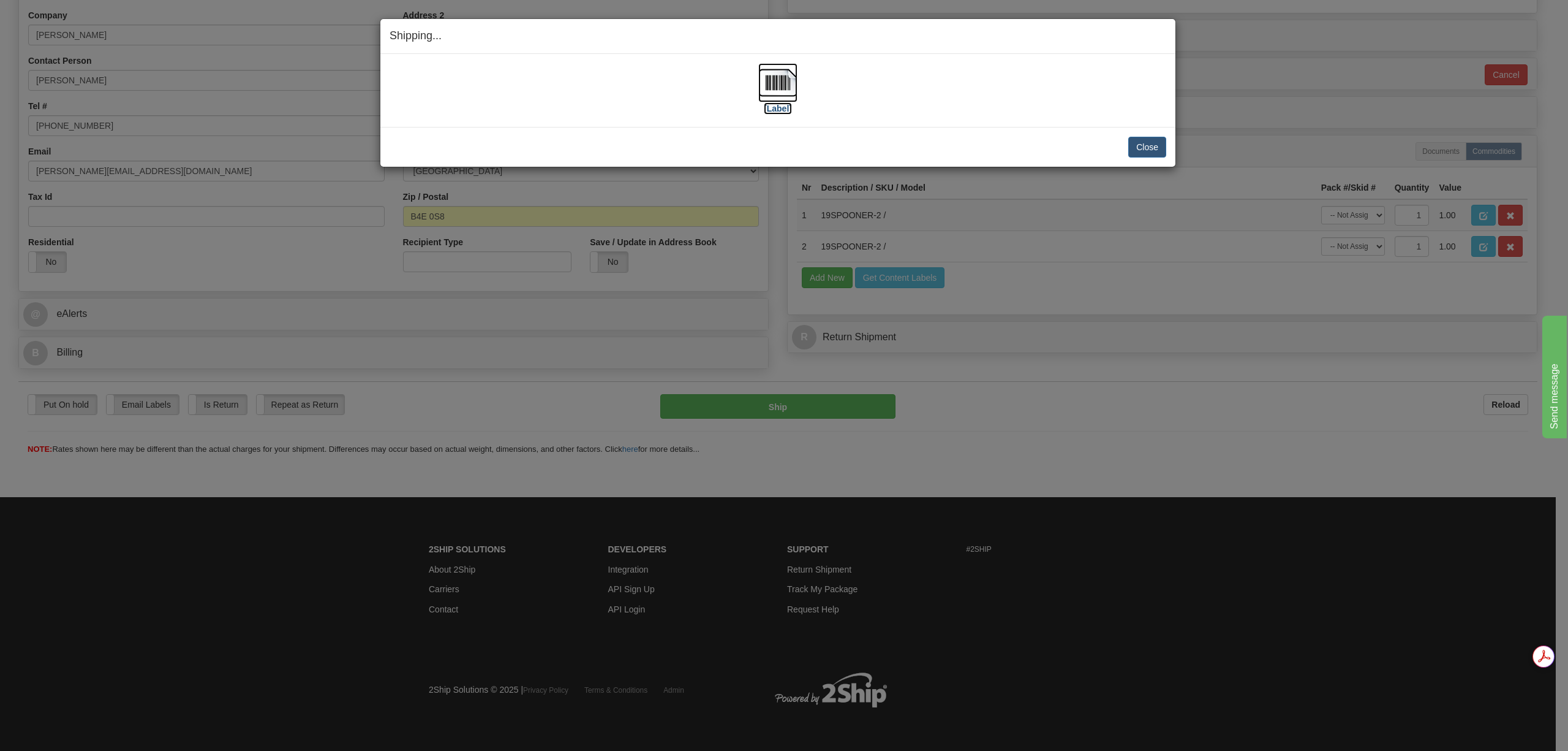
click at [773, 81] on img at bounding box center [778, 82] width 39 height 39
click at [1155, 147] on button "Close" at bounding box center [1147, 147] width 38 height 21
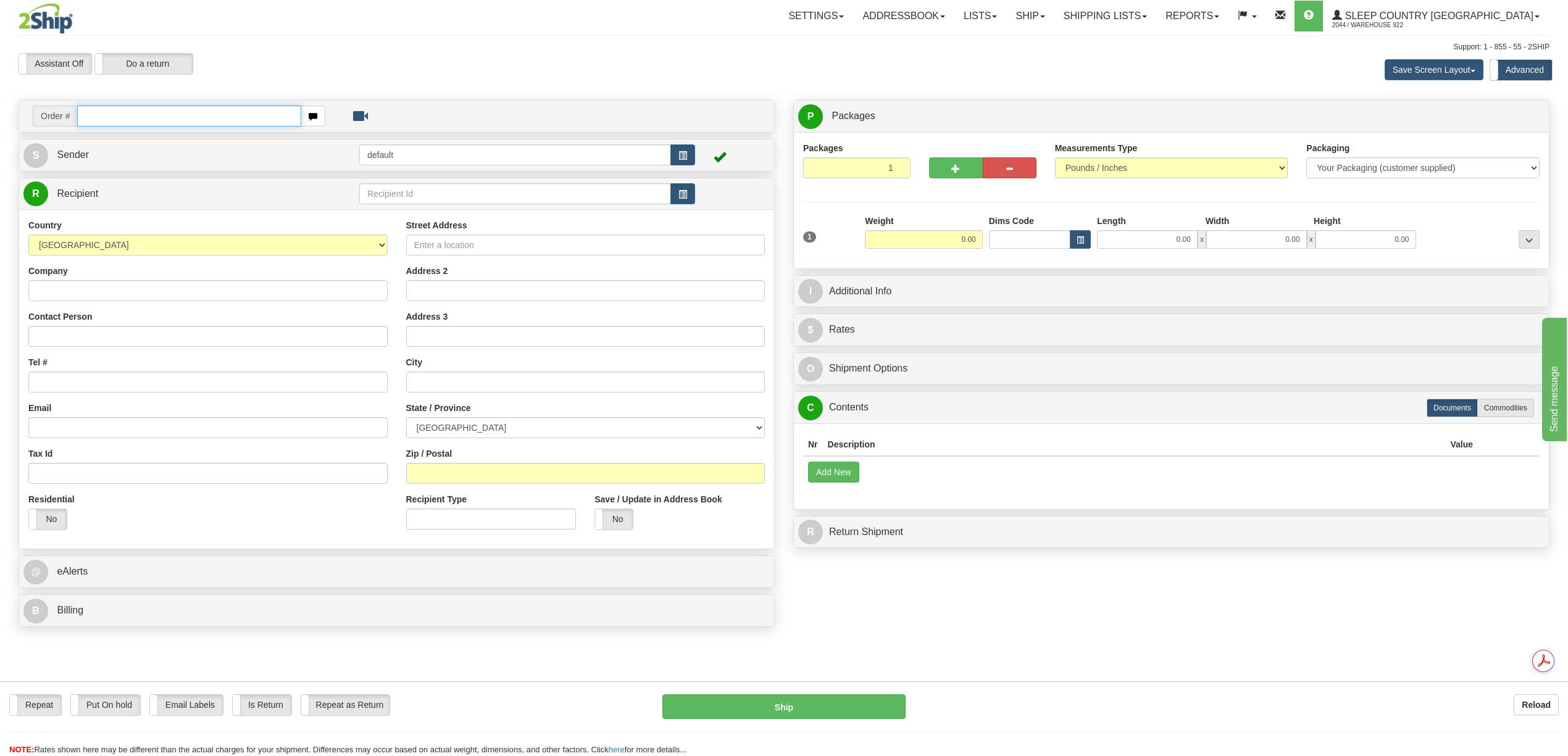
click at [106, 119] on input "text" at bounding box center [189, 116] width 224 height 21
paste input "9000I147186"
type input "9000I147186"
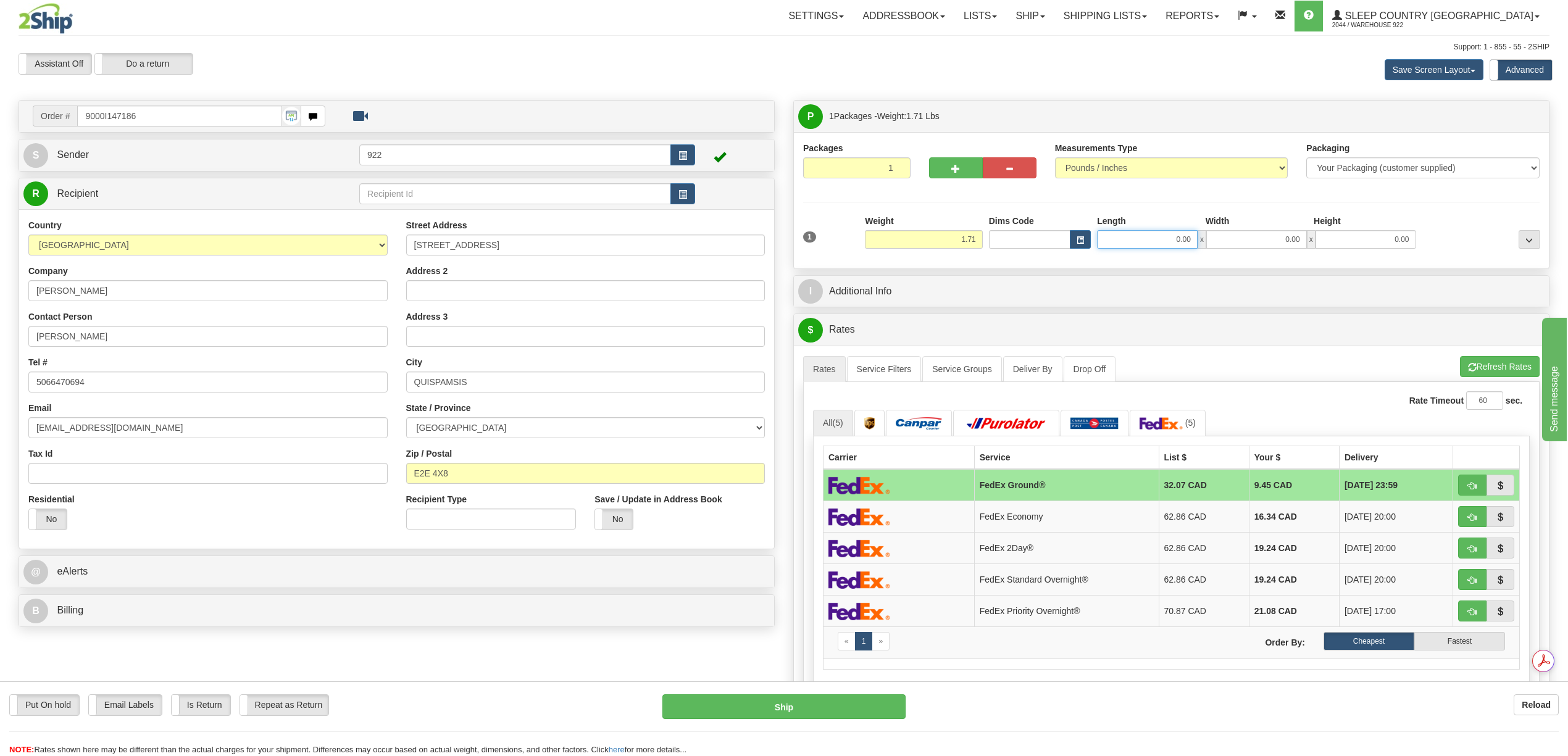
click at [1170, 236] on input "0.00" at bounding box center [1147, 239] width 101 height 18
type input "12.00"
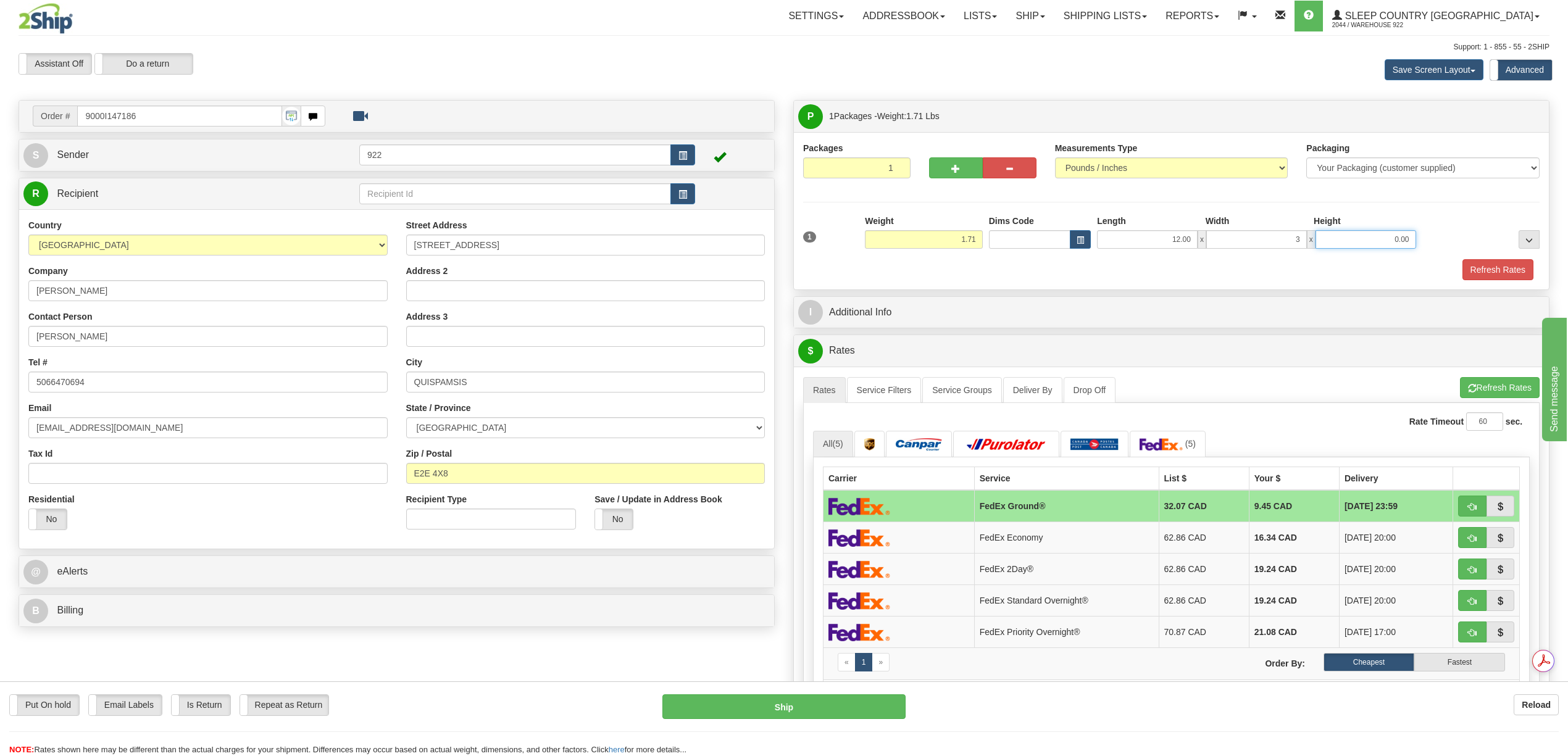
type input "3.00"
type input "12.00"
click at [1487, 275] on button "Refresh Rates" at bounding box center [1498, 270] width 71 height 21
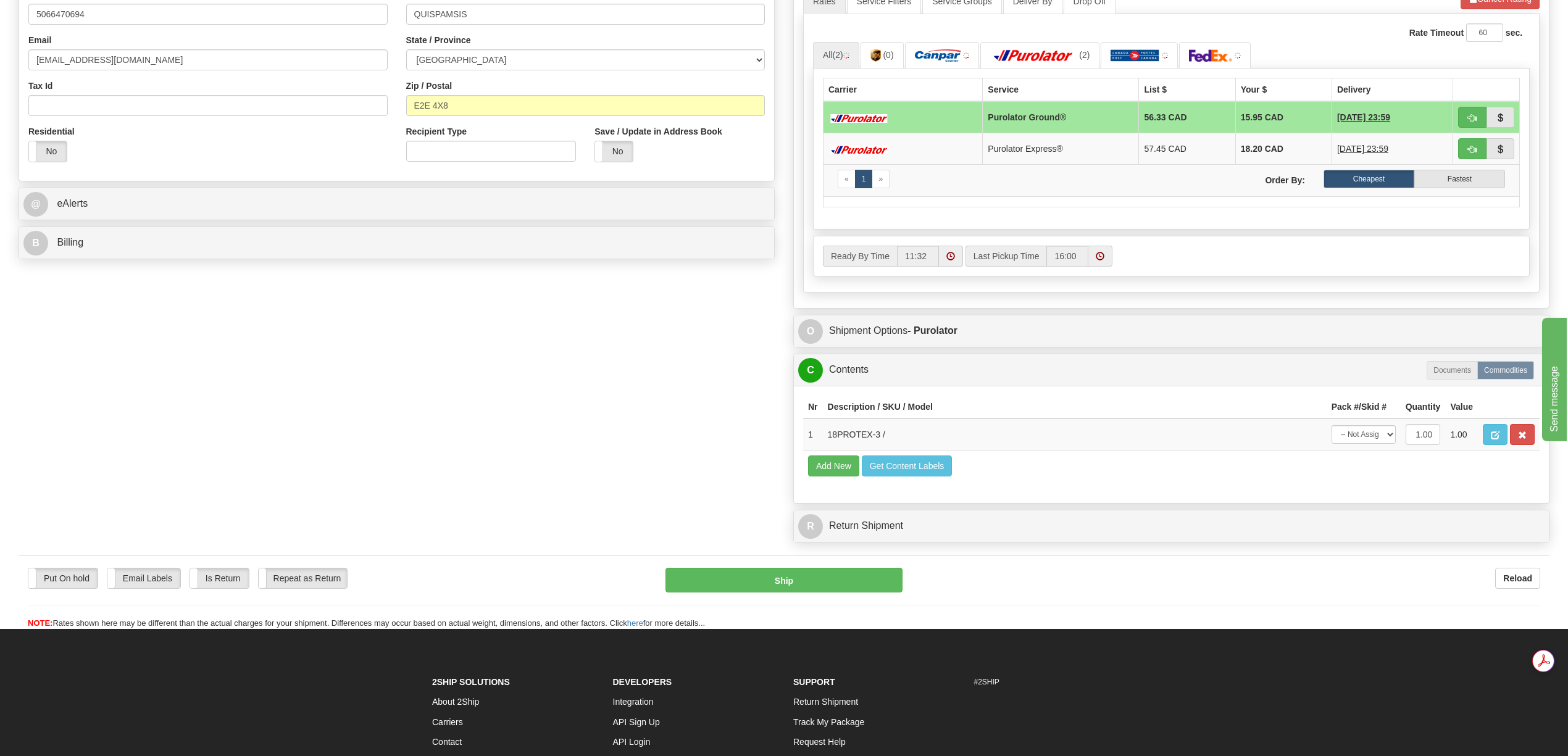
scroll to position [411, 0]
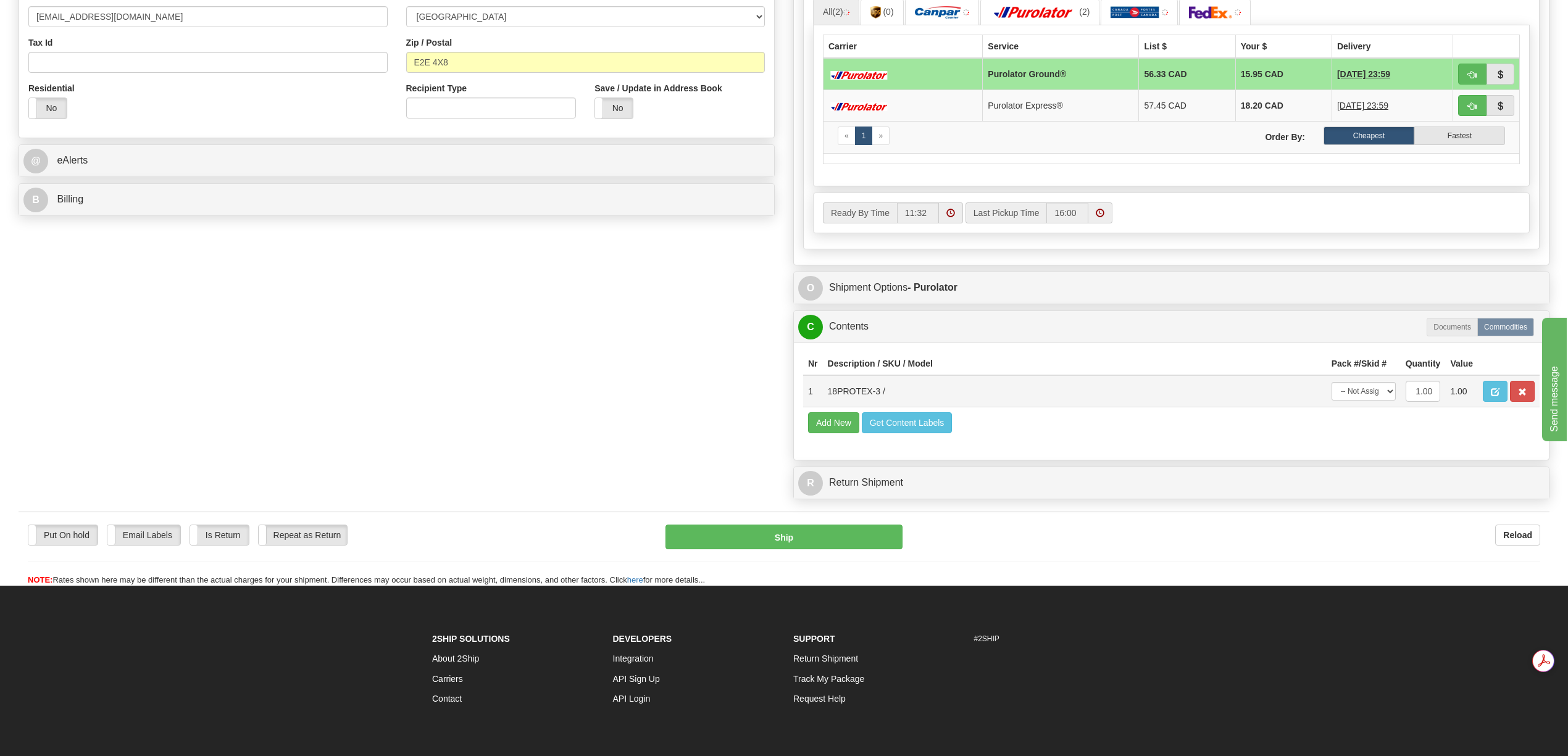
click at [1387, 409] on div "P Packages 1 Packages - Weight: 1.71 Lbs Shipment Level Shipm. Package Level Pa…" at bounding box center [1171, 97] width 775 height 816
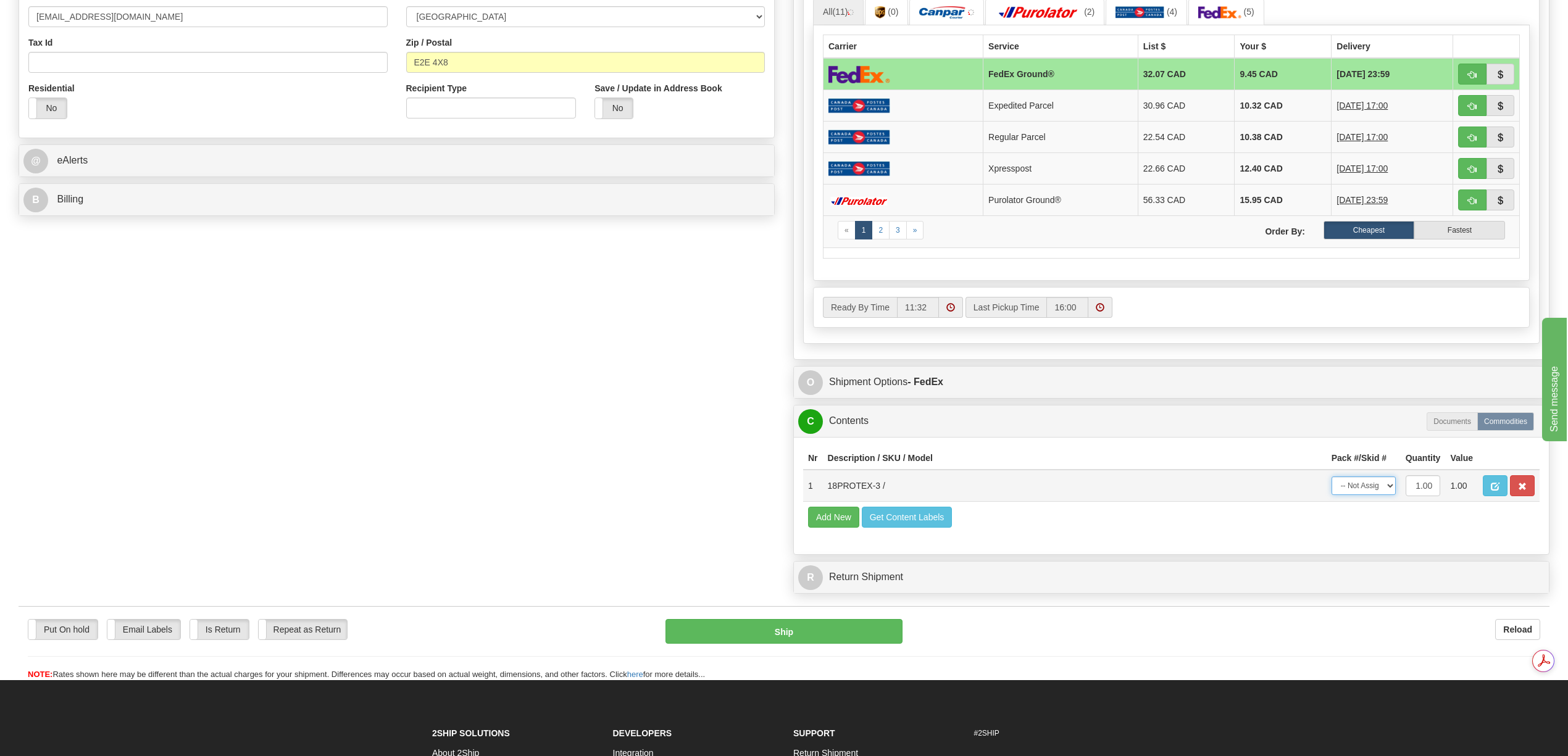
click at [1387, 495] on select "-- Not Assigned -- Package 1" at bounding box center [1364, 485] width 64 height 18
select select "0"
click at [1332, 495] on select "-- Not Assigned -- Package 1" at bounding box center [1364, 485] width 64 height 18
click at [1256, 109] on td "9.45 CAD" at bounding box center [1279, 105] width 99 height 31
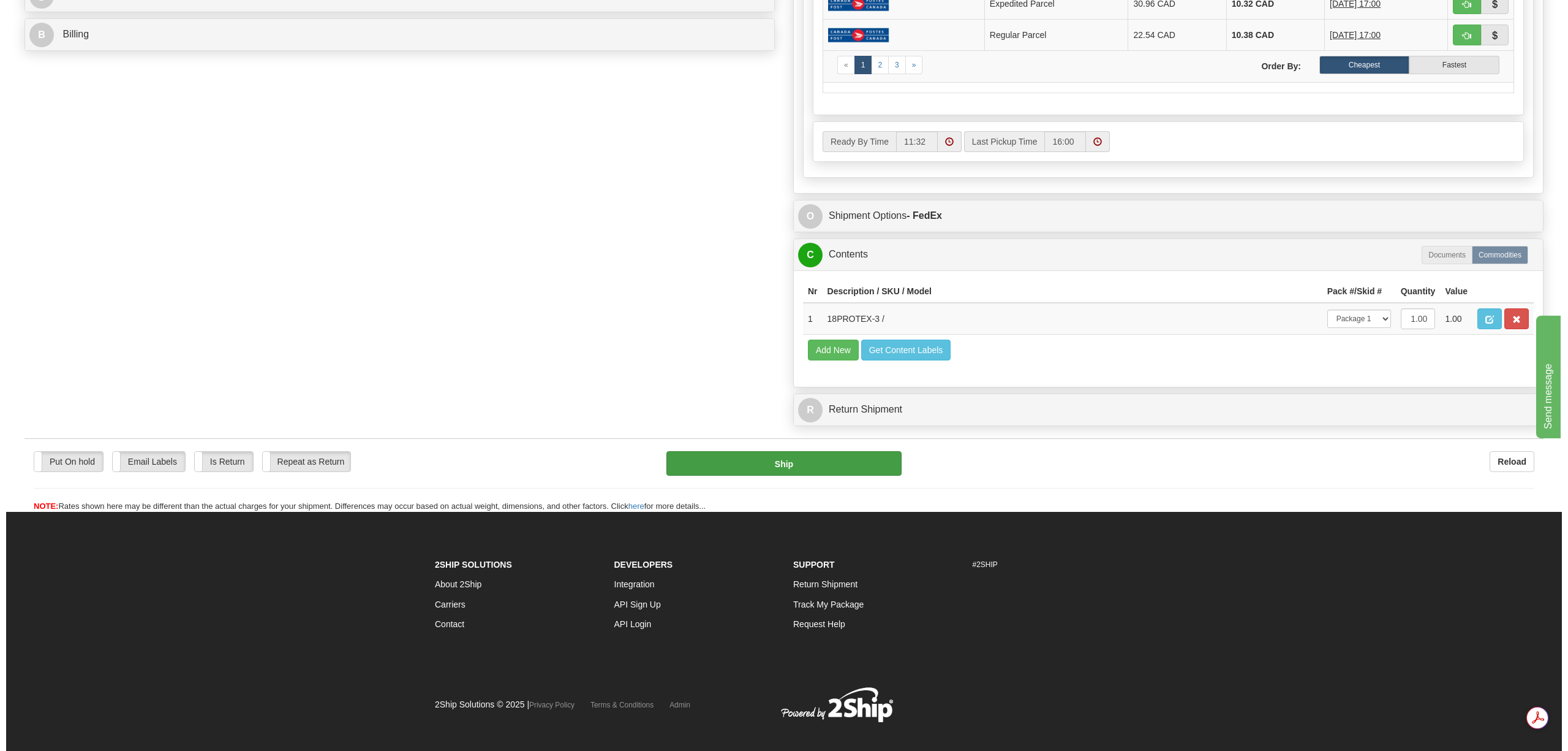
scroll to position [0, 0]
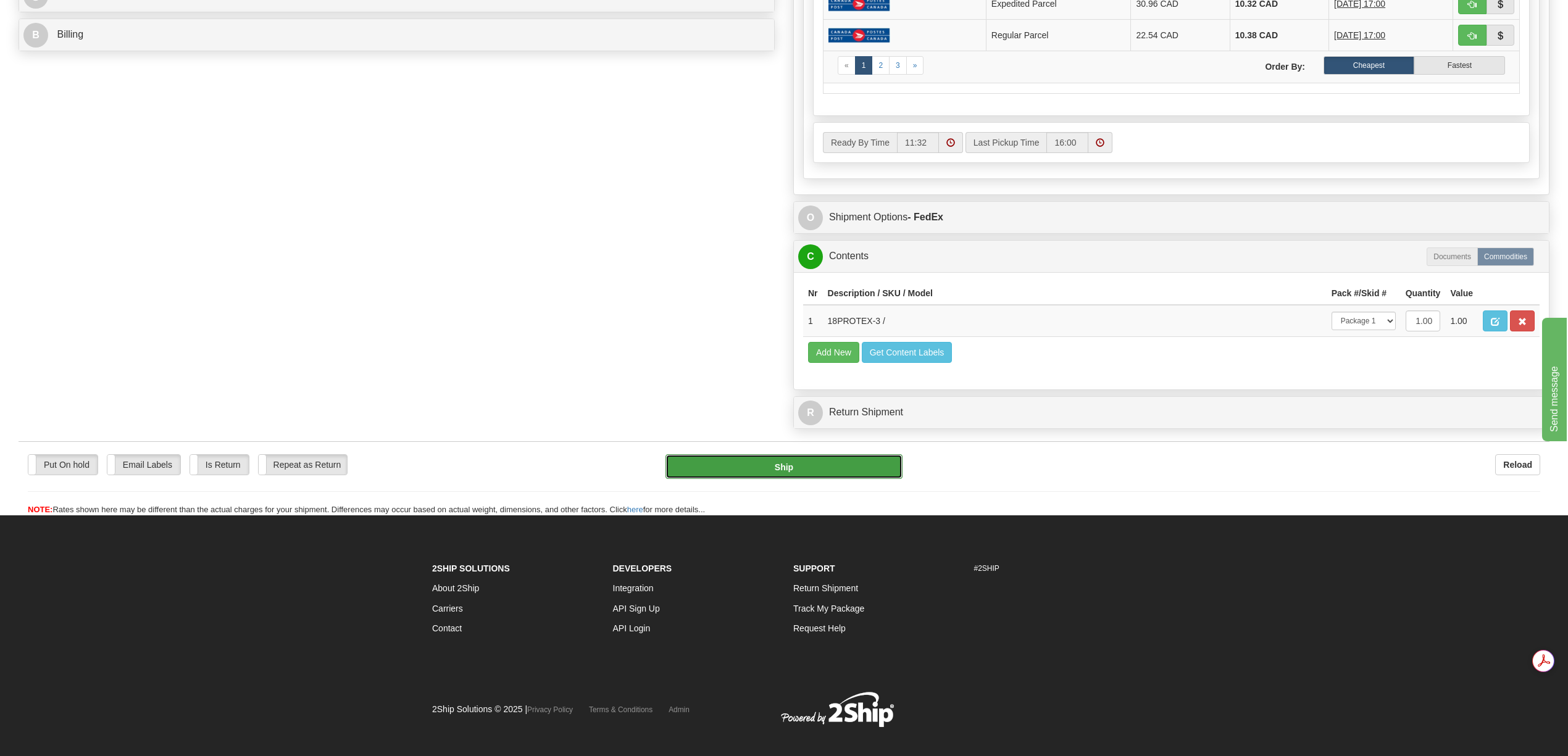
click at [851, 479] on button "Ship" at bounding box center [784, 466] width 236 height 25
type input "92"
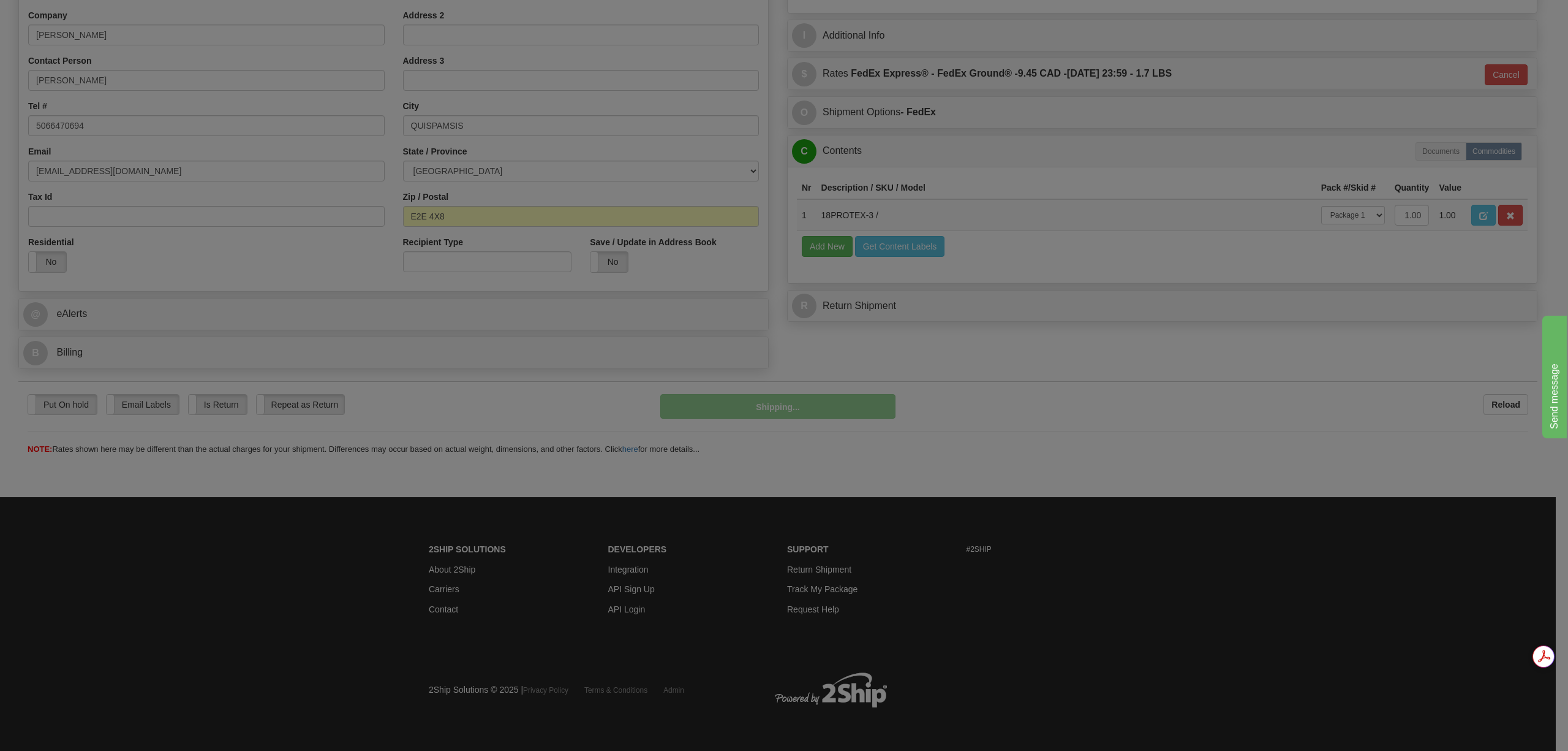
scroll to position [254, 0]
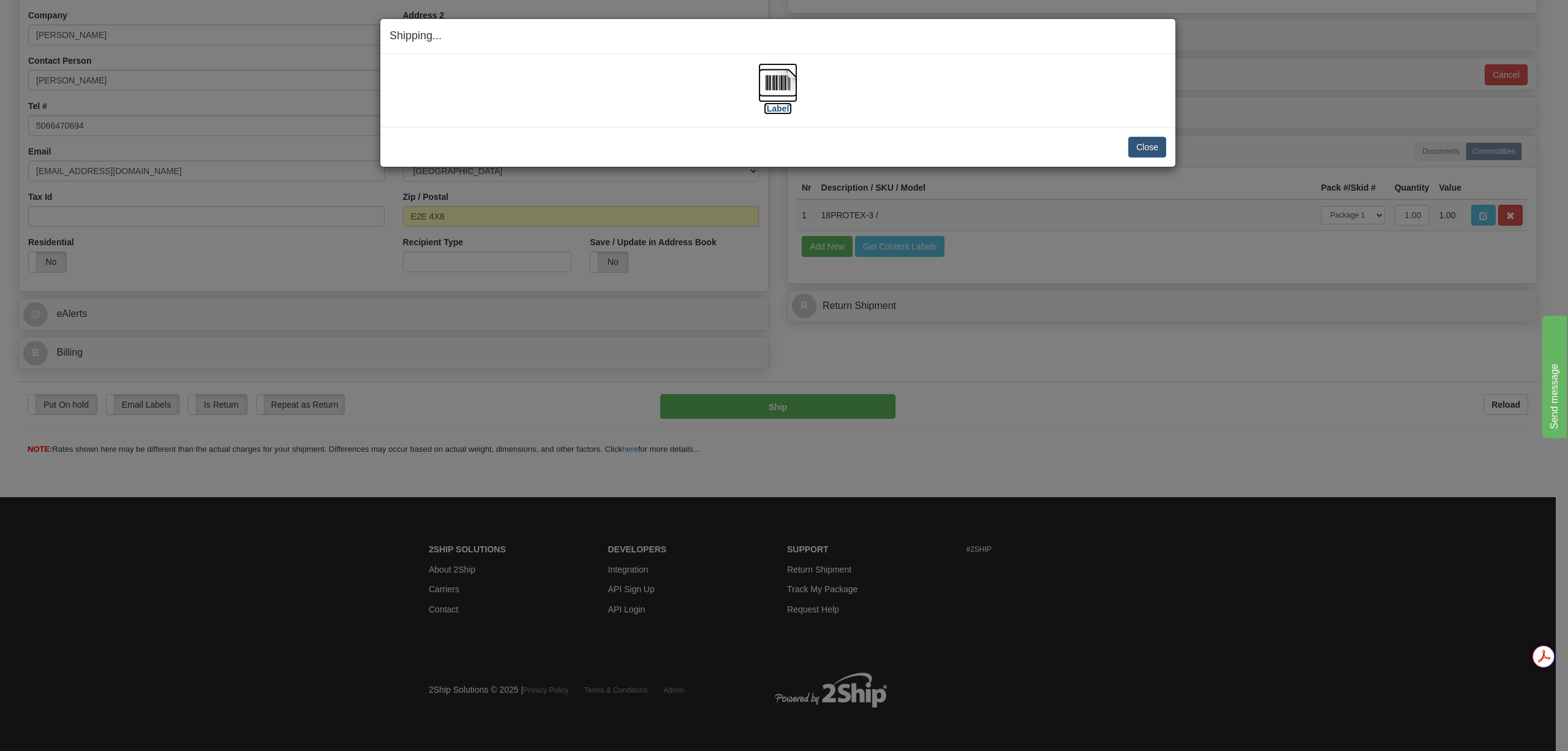
click at [773, 72] on img at bounding box center [778, 82] width 39 height 39
click at [1140, 148] on button "Close" at bounding box center [1147, 147] width 38 height 21
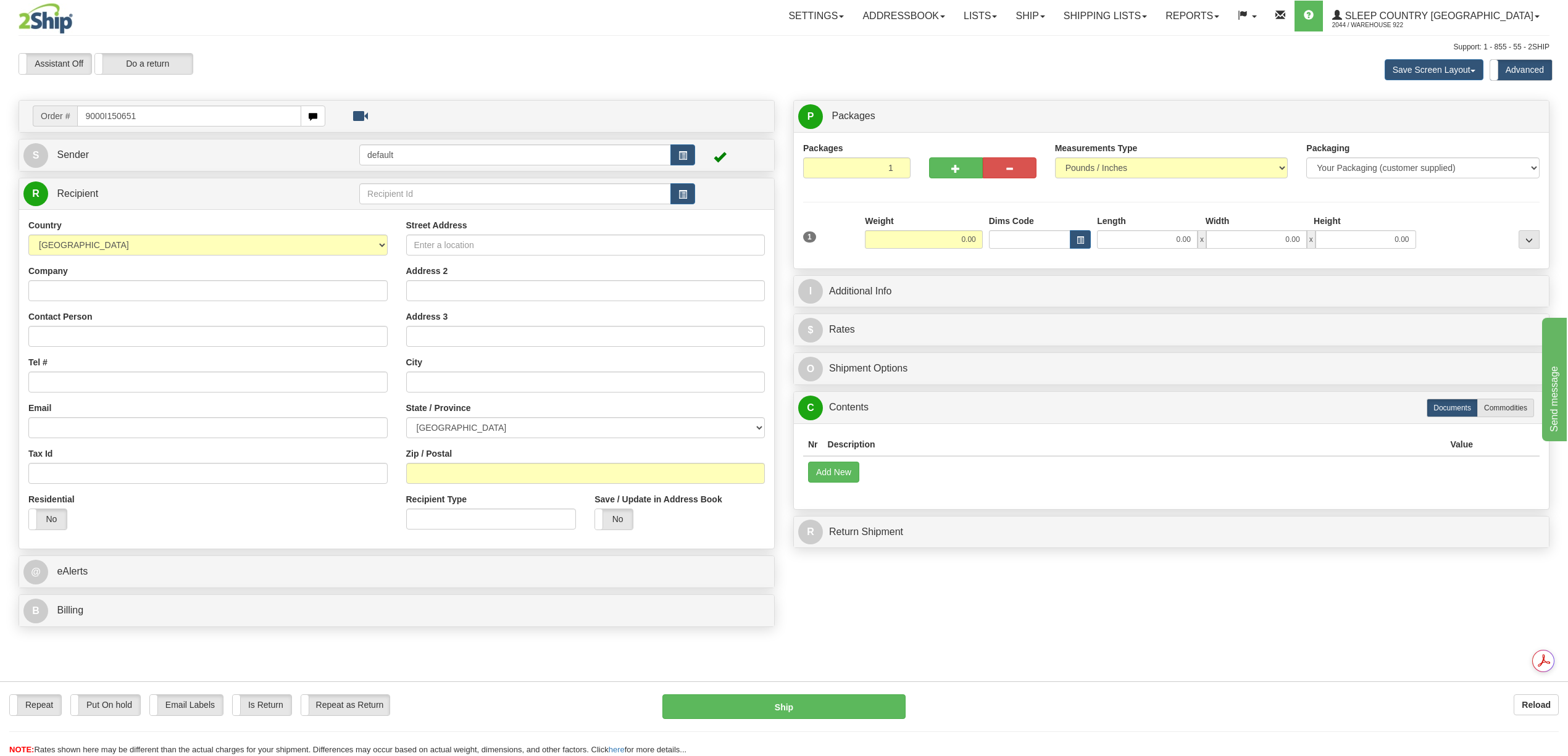
type input "9000I150651"
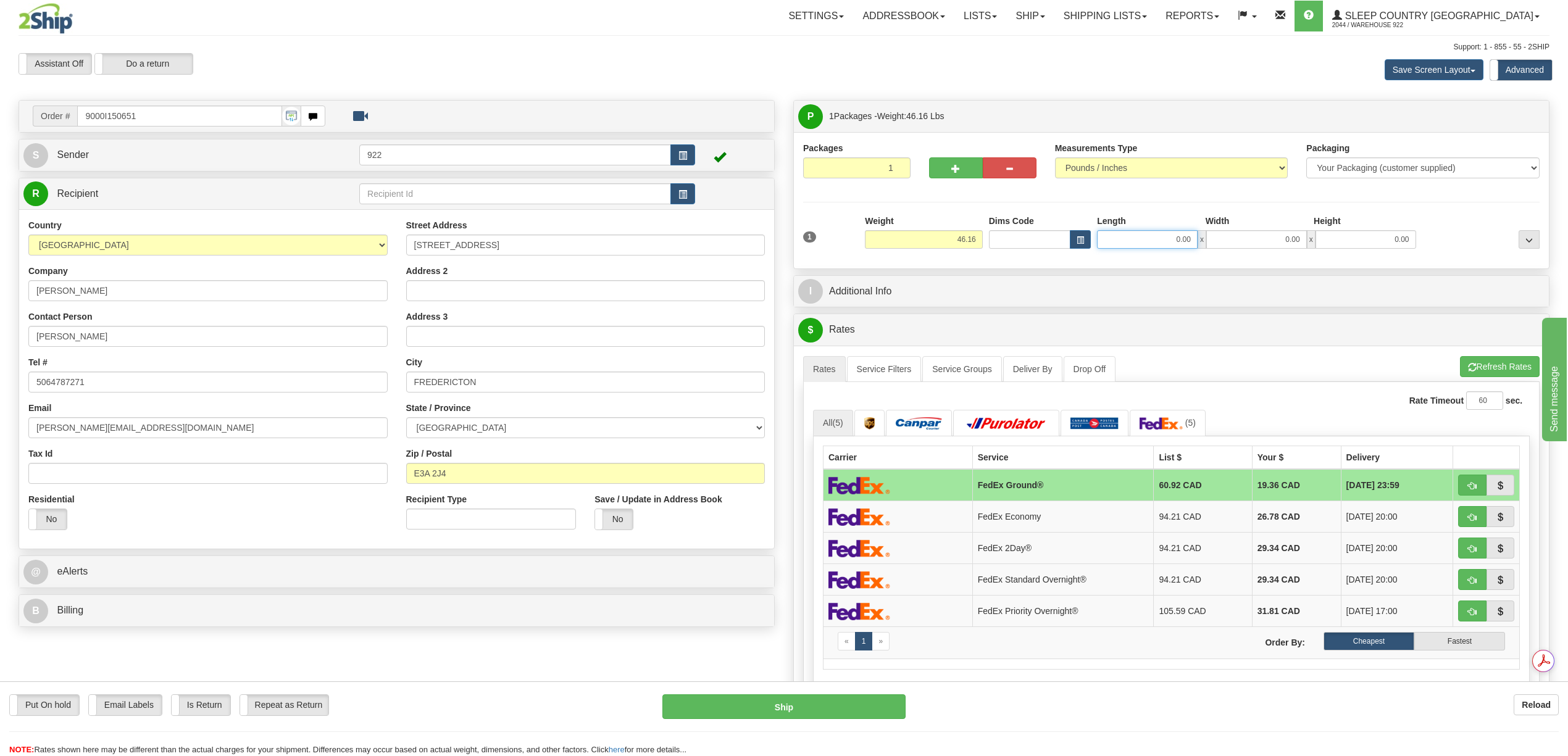
click at [1159, 244] on input "0.00" at bounding box center [1147, 239] width 101 height 18
type input "20.00"
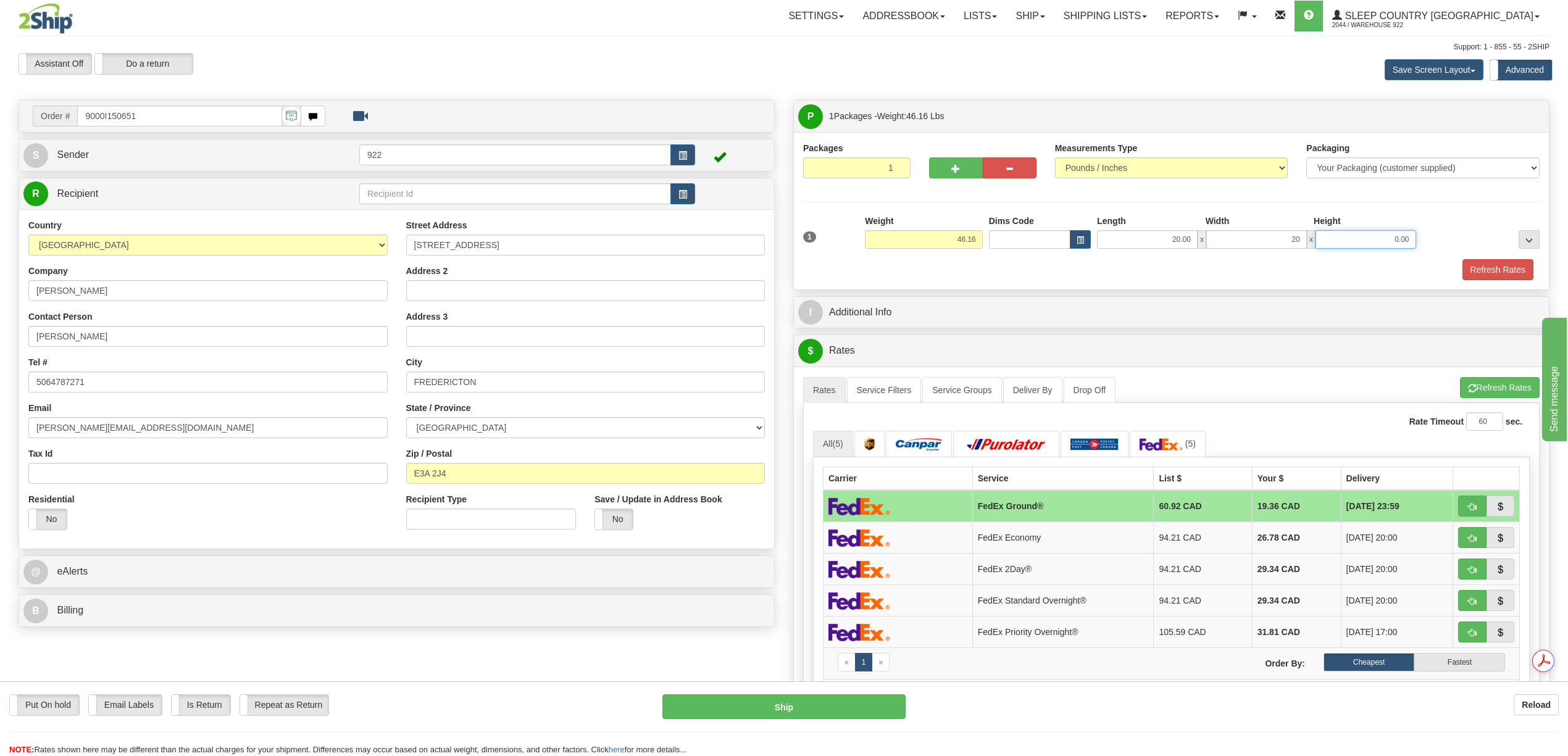
type input "20.00"
type input "40.00"
click at [1497, 275] on button "Refresh Rates" at bounding box center [1498, 270] width 71 height 21
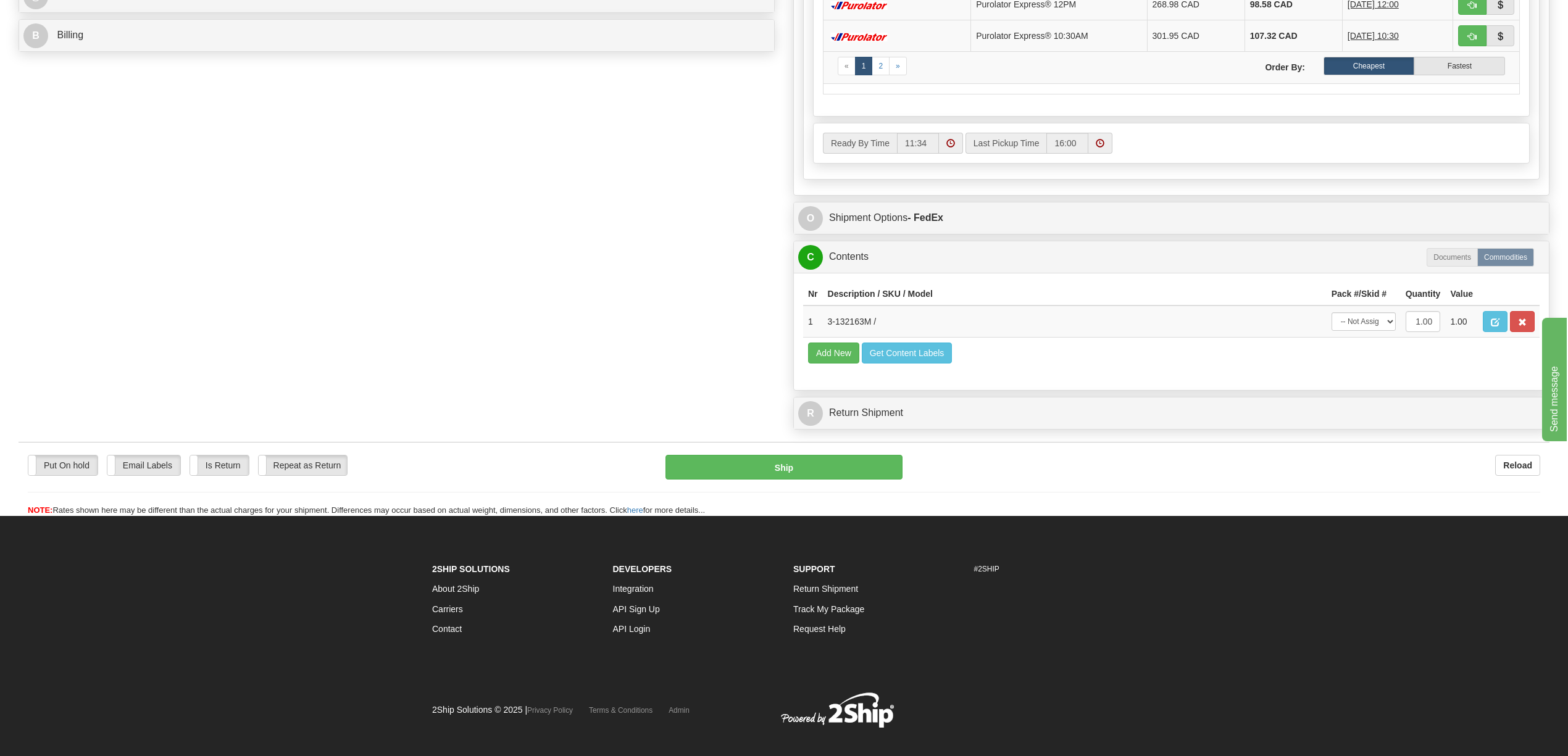
scroll to position [576, 0]
click at [1388, 330] on select "-- Not Assigned -- Package 1" at bounding box center [1364, 320] width 64 height 18
select select "0"
click at [1332, 330] on select "-- Not Assigned -- Package 1" at bounding box center [1364, 320] width 64 height 18
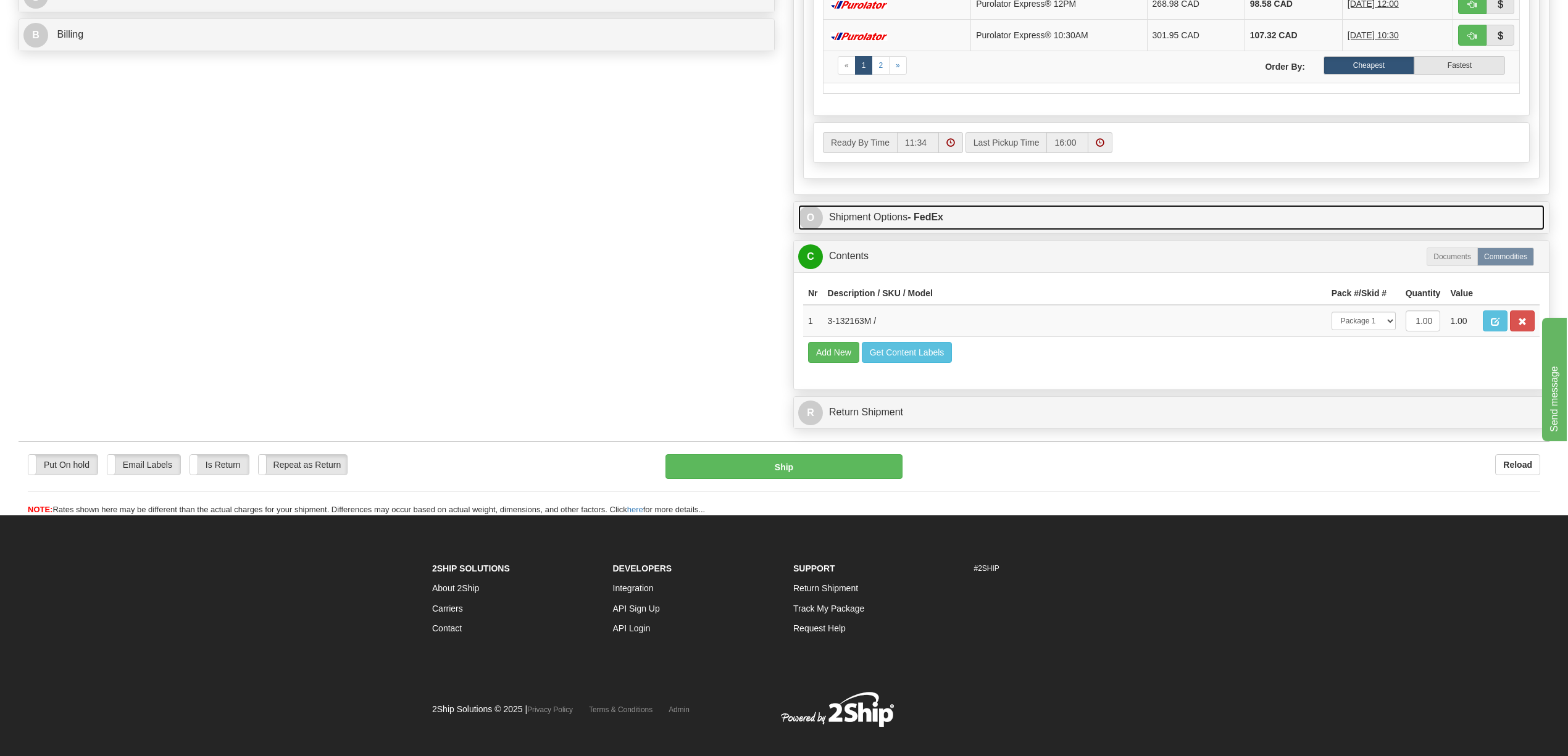
click at [932, 220] on strong "- FedEx" at bounding box center [925, 216] width 36 height 10
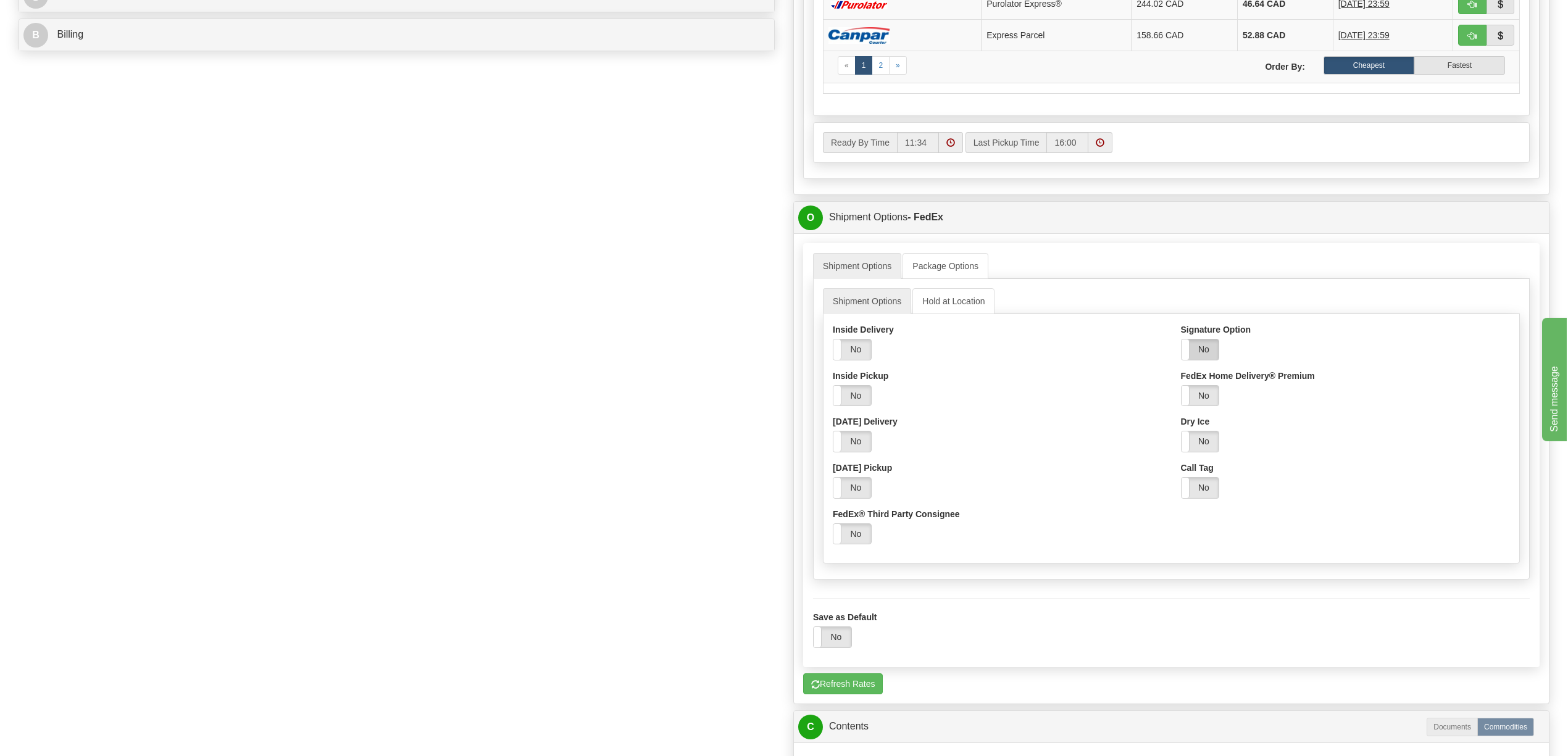
click at [1199, 356] on label "No" at bounding box center [1200, 350] width 38 height 21
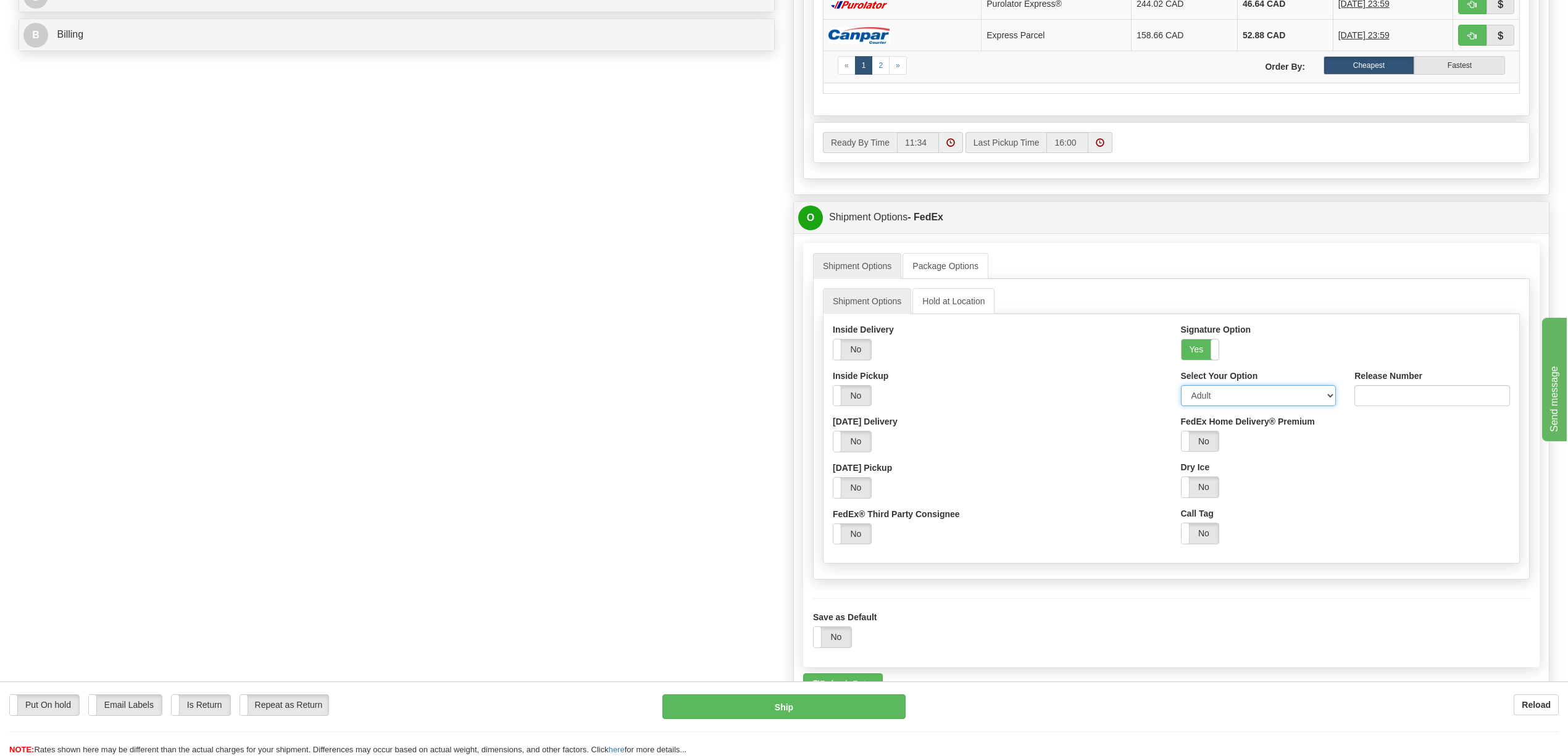
click at [1327, 406] on select "Adult Direct Indirect No Signature Required Service Default" at bounding box center [1258, 395] width 156 height 21
select select "2"
click at [1181, 395] on select "Adult Direct Indirect No Signature Required Service Default" at bounding box center [1258, 395] width 156 height 21
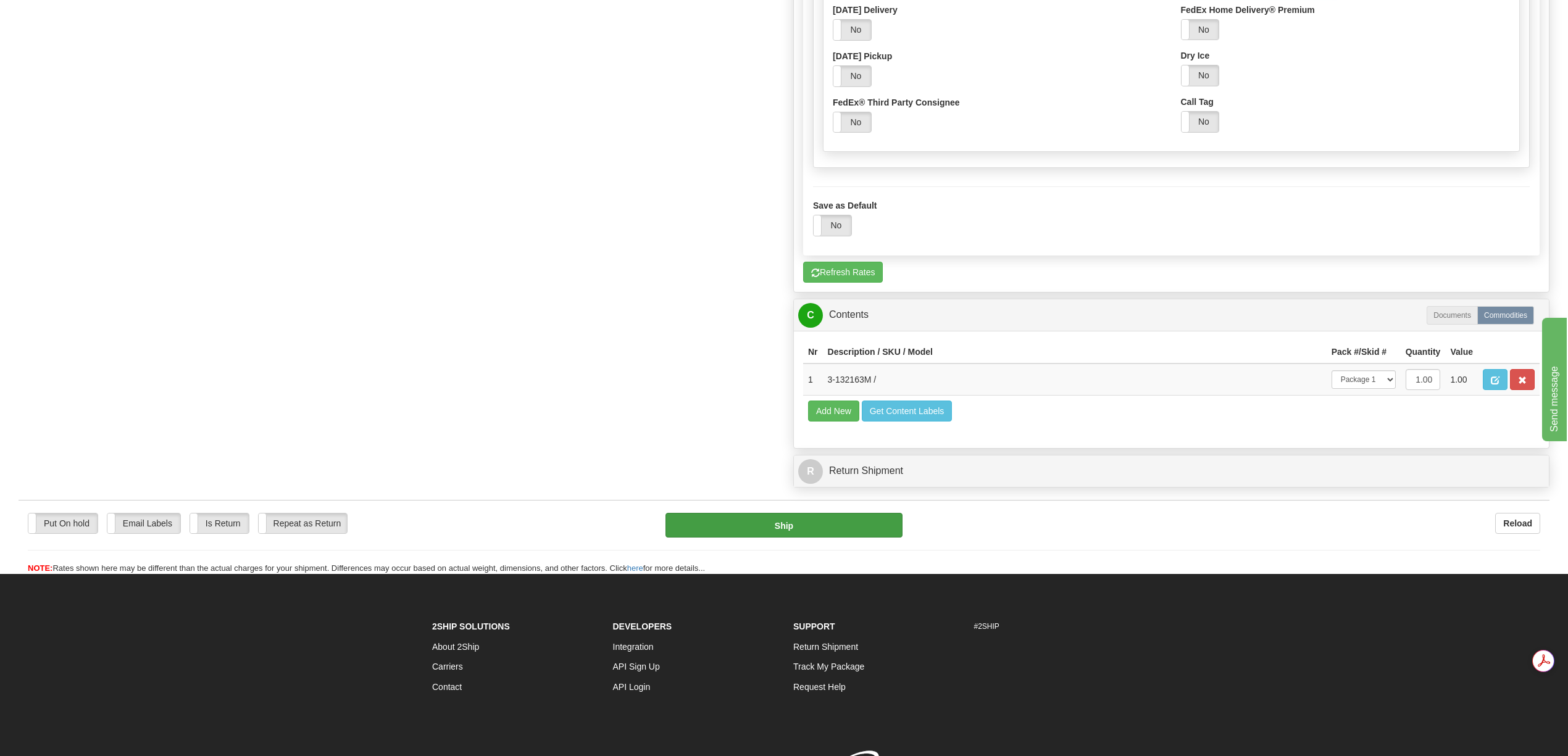
scroll to position [0, 0]
click at [862, 537] on button "Ship" at bounding box center [784, 524] width 236 height 25
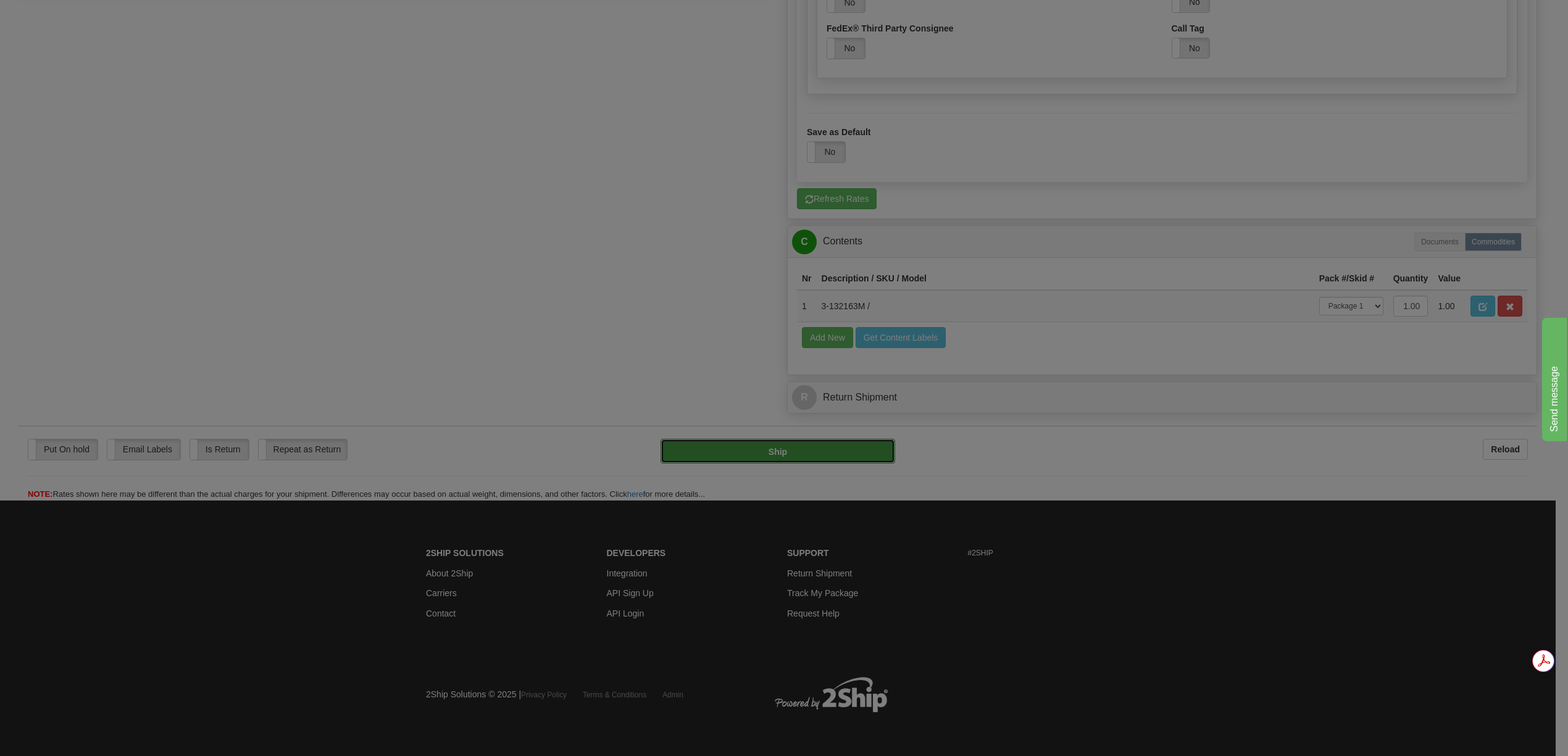
type input "92"
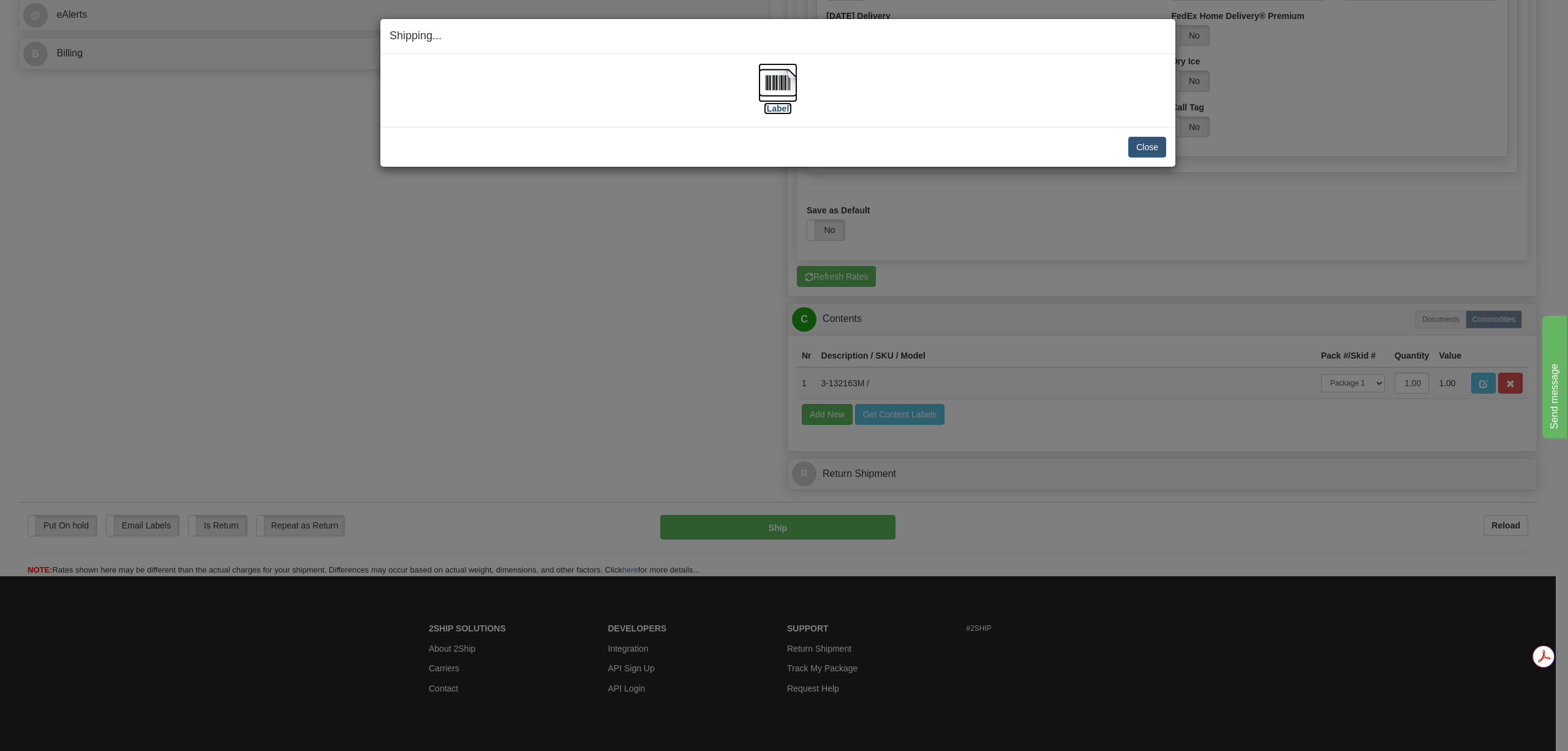
click at [780, 89] on img at bounding box center [778, 82] width 39 height 39
click at [1134, 150] on button "Close" at bounding box center [1147, 147] width 38 height 21
